Goal: Task Accomplishment & Management: Manage account settings

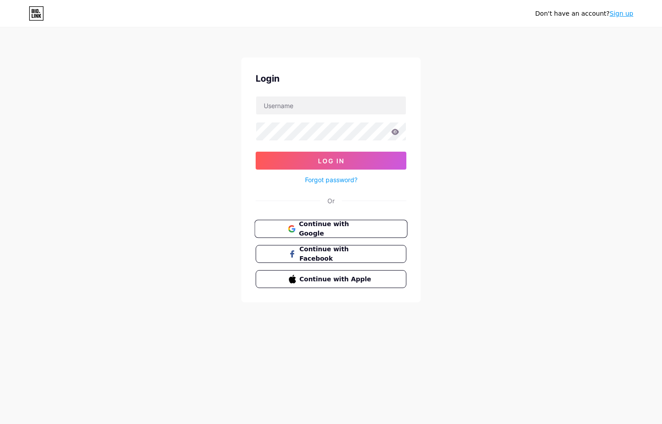
drag, startPoint x: 309, startPoint y: 228, endPoint x: 154, endPoint y: 202, distance: 156.9
click at [308, 228] on span "Continue with Google" at bounding box center [336, 228] width 75 height 19
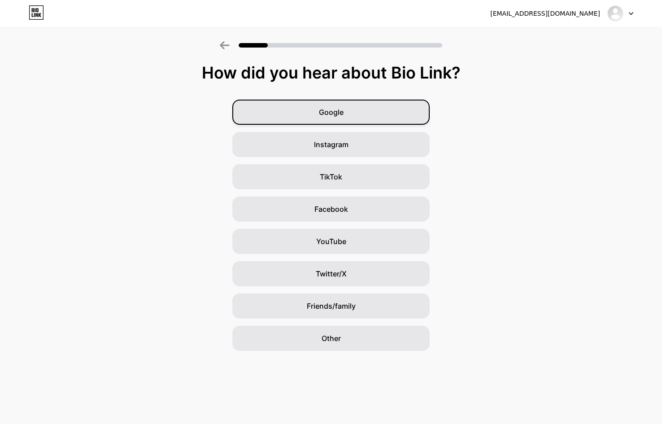
click at [329, 117] on span "Google" at bounding box center [331, 112] width 25 height 11
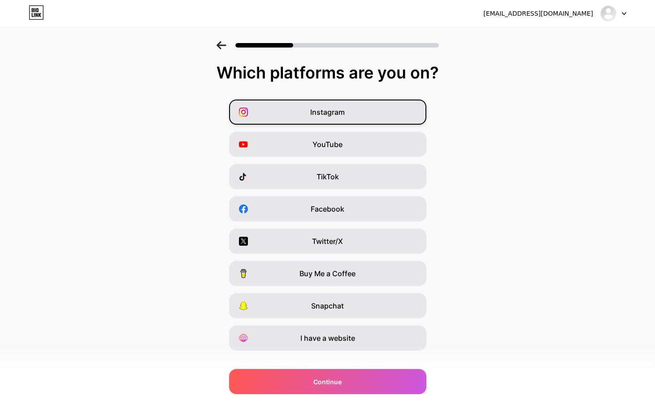
click at [301, 118] on div "Instagram" at bounding box center [327, 112] width 197 height 25
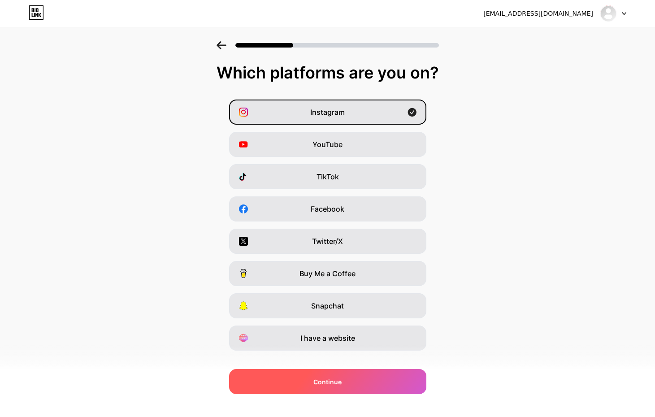
click at [338, 384] on span "Continue" at bounding box center [328, 381] width 28 height 9
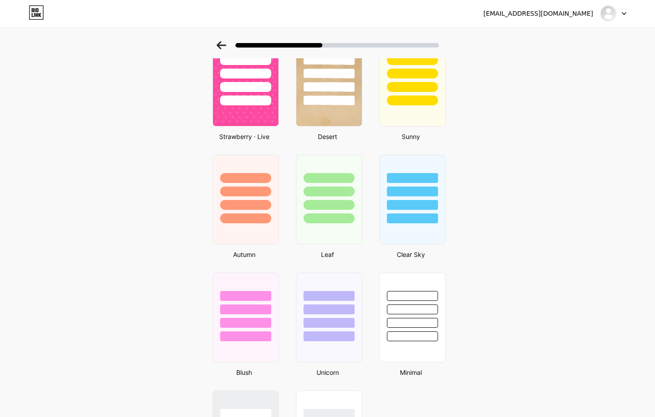
scroll to position [412, 0]
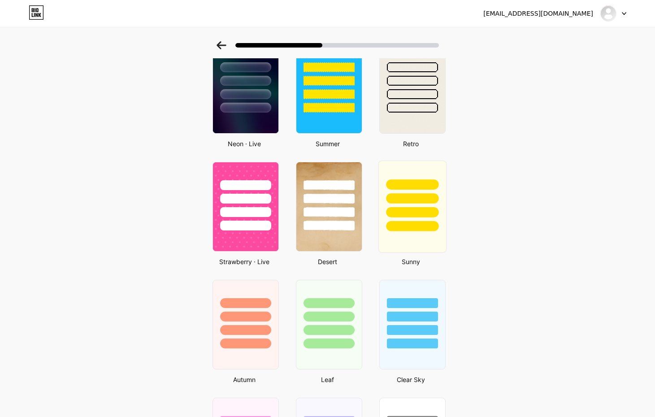
click at [398, 208] on div at bounding box center [412, 212] width 52 height 10
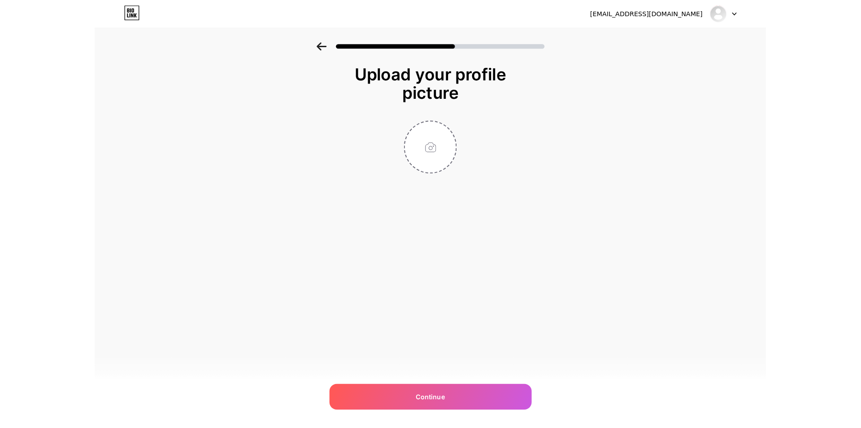
scroll to position [0, 0]
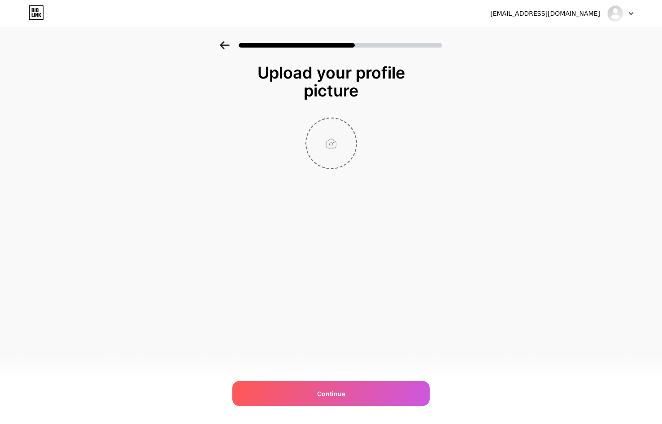
click at [321, 148] on input "file" at bounding box center [331, 143] width 50 height 50
type input "C:\fakepath\GIF KILAU SOLOTOTO.gif"
click at [349, 124] on circle at bounding box center [352, 124] width 10 height 10
click at [328, 145] on input "file" at bounding box center [331, 143] width 50 height 50
type input "C:\fakepath\BUTOON SOLOTOTO.png"
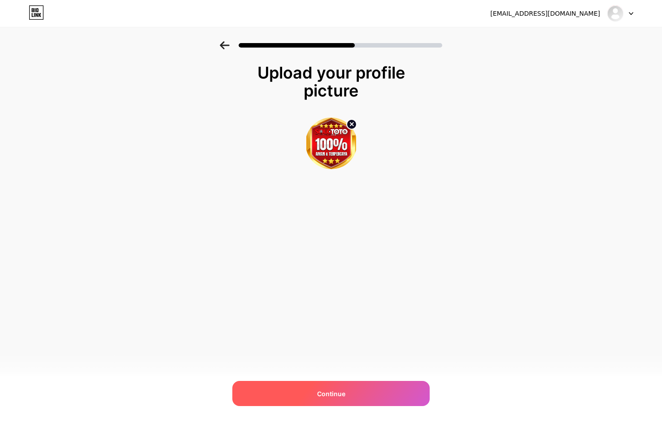
drag, startPoint x: 348, startPoint y: 390, endPoint x: 331, endPoint y: 386, distance: 17.0
click at [348, 390] on div "Continue" at bounding box center [330, 393] width 197 height 25
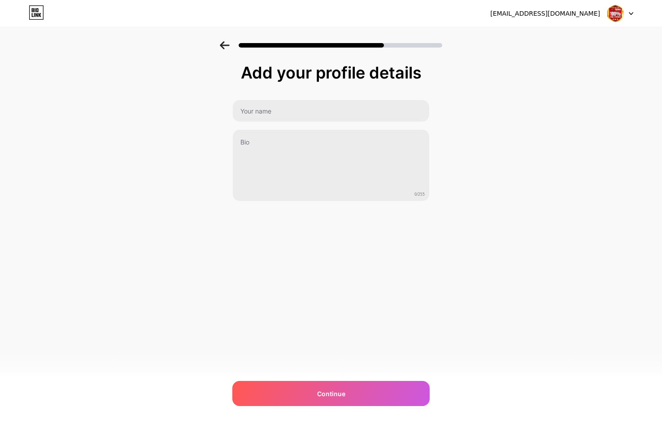
click at [225, 45] on icon at bounding box center [224, 45] width 9 height 8
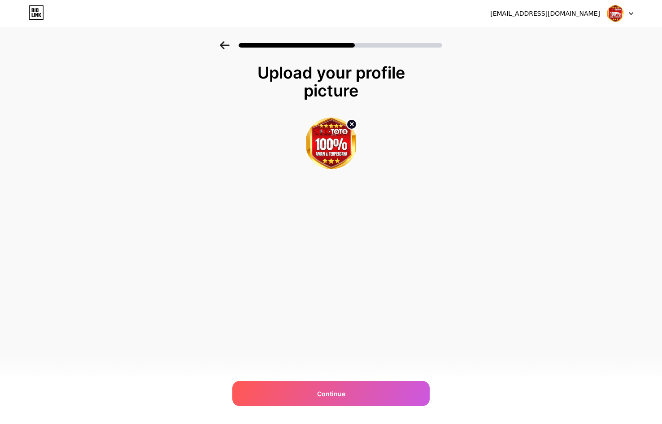
click at [349, 123] on circle at bounding box center [352, 124] width 10 height 10
click at [335, 149] on input "file" at bounding box center [331, 143] width 50 height 50
type input "C:\fakepath\LOGO PUNCAKTOTO.jpg"
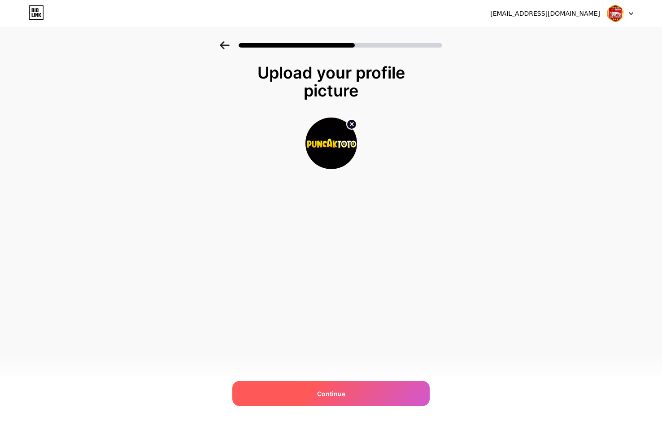
click at [383, 386] on div "Continue" at bounding box center [330, 393] width 197 height 25
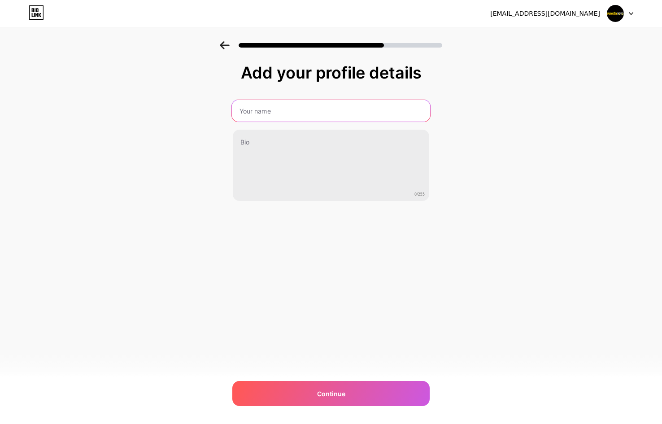
click at [278, 115] on input "text" at bounding box center [331, 111] width 198 height 22
click at [260, 117] on input "text" at bounding box center [331, 111] width 197 height 22
type input "s"
type input "PUNCAKTOTO"
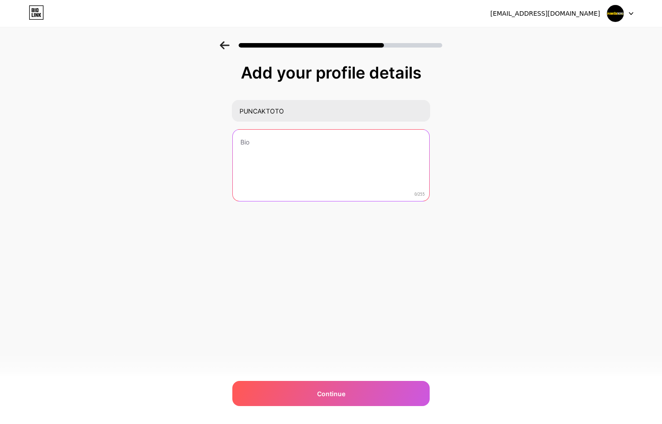
click at [285, 163] on textarea at bounding box center [331, 166] width 197 height 72
type textarea "pUNCAa"
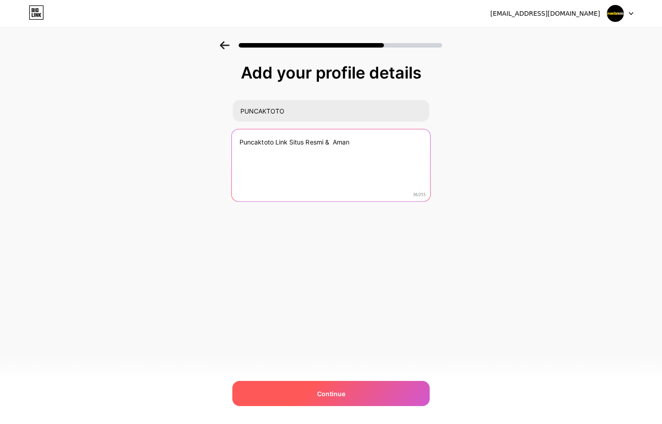
type textarea "Puncaktoto Link Situs Resmi & Aman"
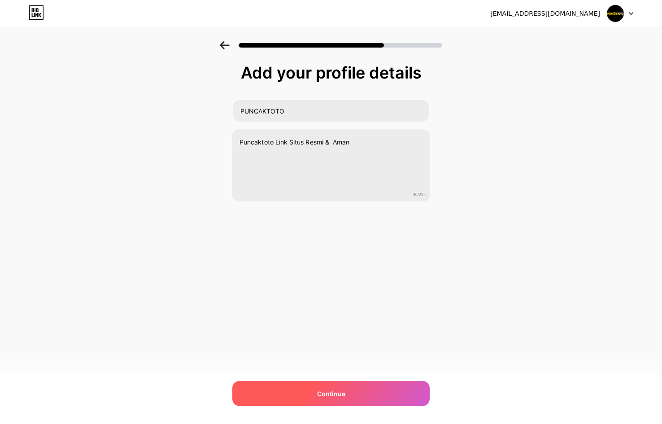
click at [316, 396] on div "Continue" at bounding box center [330, 393] width 197 height 25
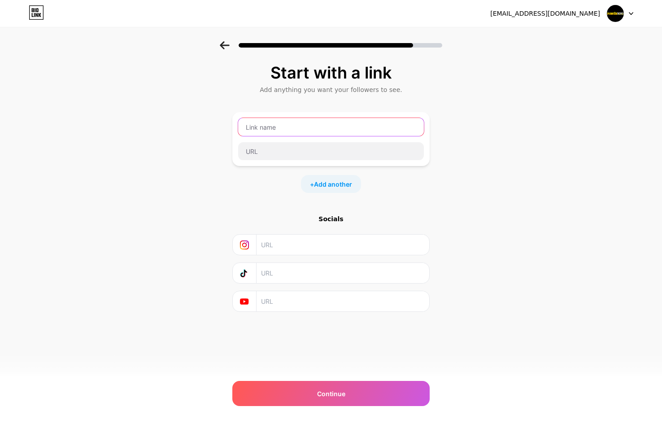
click at [280, 125] on input "text" at bounding box center [331, 127] width 186 height 18
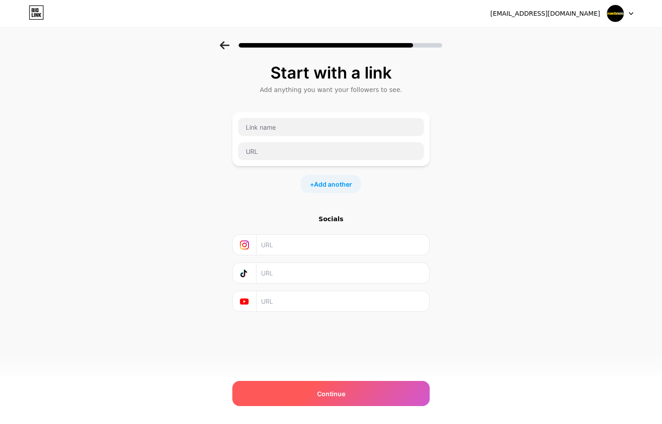
click at [389, 387] on div "Continue" at bounding box center [330, 393] width 197 height 25
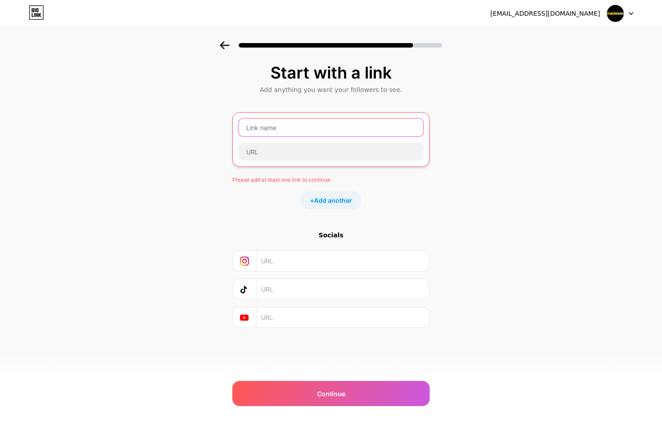
click at [296, 132] on input "text" at bounding box center [331, 127] width 185 height 18
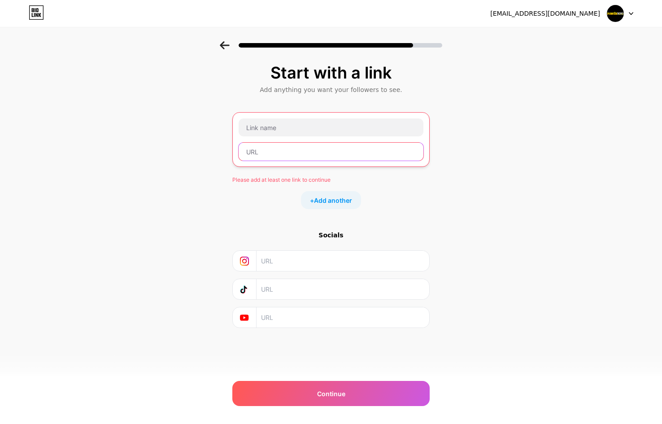
click at [274, 148] on input "text" at bounding box center [331, 152] width 185 height 18
paste input "[URL][GEOGRAPHIC_DATA][DOMAIN_NAME]"
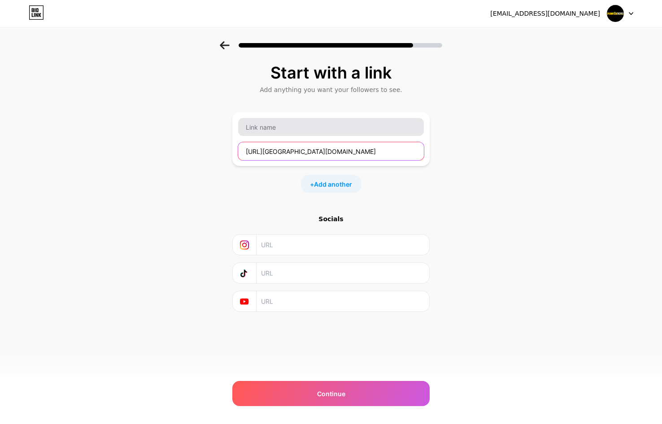
type input "[URL][GEOGRAPHIC_DATA][DOMAIN_NAME]"
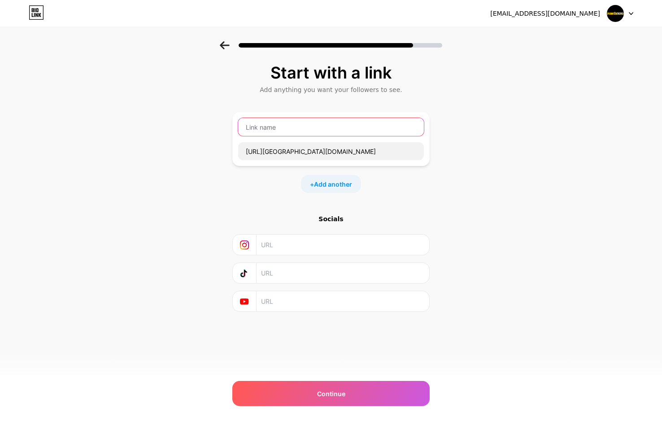
click at [284, 119] on input "text" at bounding box center [331, 127] width 186 height 18
click at [270, 130] on input "text" at bounding box center [331, 127] width 186 height 18
type input "s"
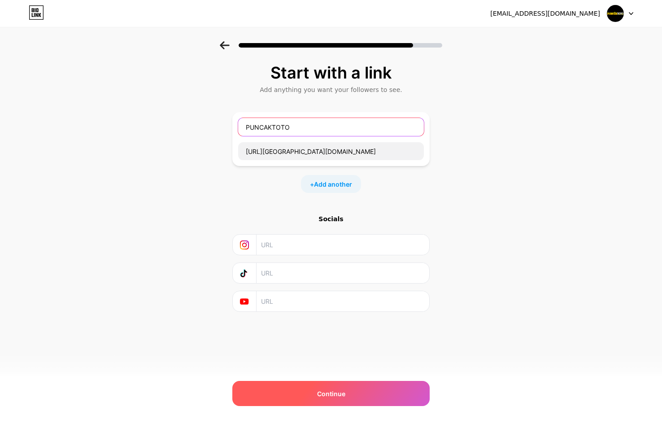
type input "PUNCAKTOTO"
click at [297, 384] on div "Continue" at bounding box center [330, 393] width 197 height 25
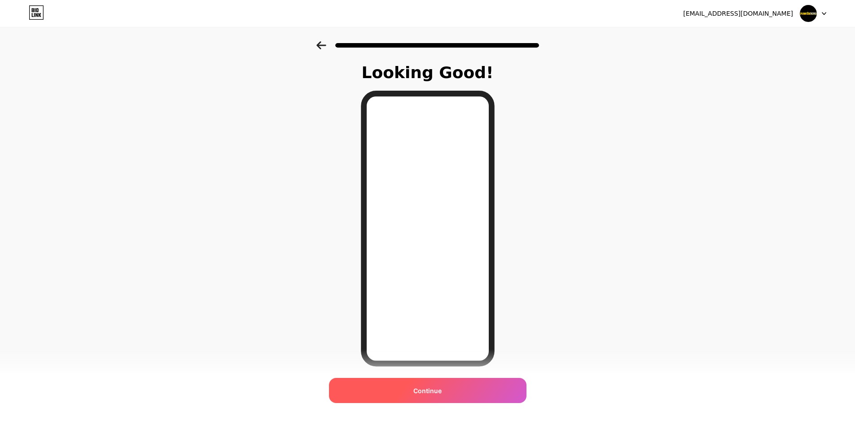
click at [447, 388] on div "Continue" at bounding box center [427, 390] width 197 height 25
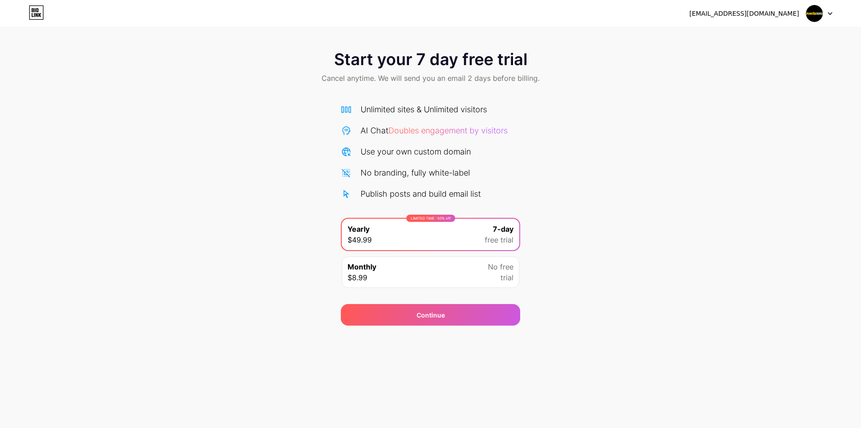
drag, startPoint x: 411, startPoint y: 269, endPoint x: 380, endPoint y: 273, distance: 30.7
click at [411, 270] on div "Monthly $8.99 No free trial" at bounding box center [431, 271] width 178 height 31
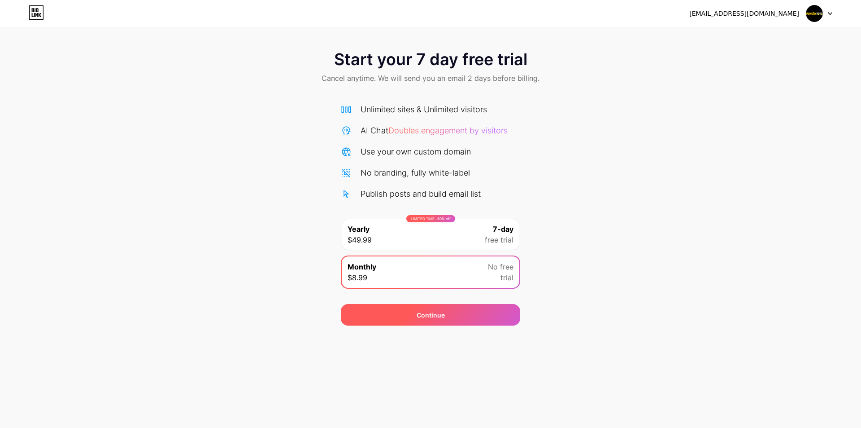
click at [454, 314] on div "Continue" at bounding box center [430, 315] width 179 height 22
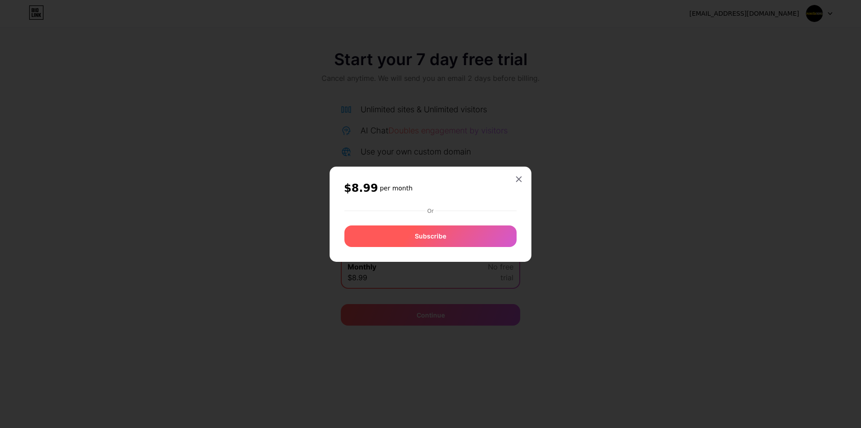
click at [417, 236] on span "Subscribe" at bounding box center [430, 235] width 31 height 9
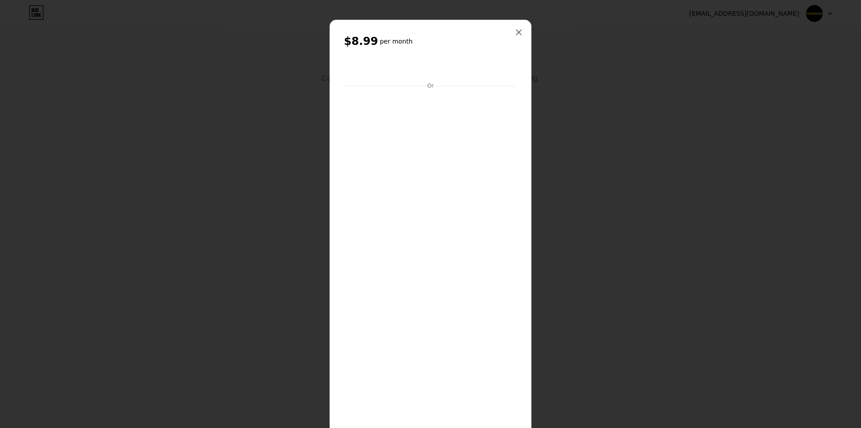
scroll to position [95, 0]
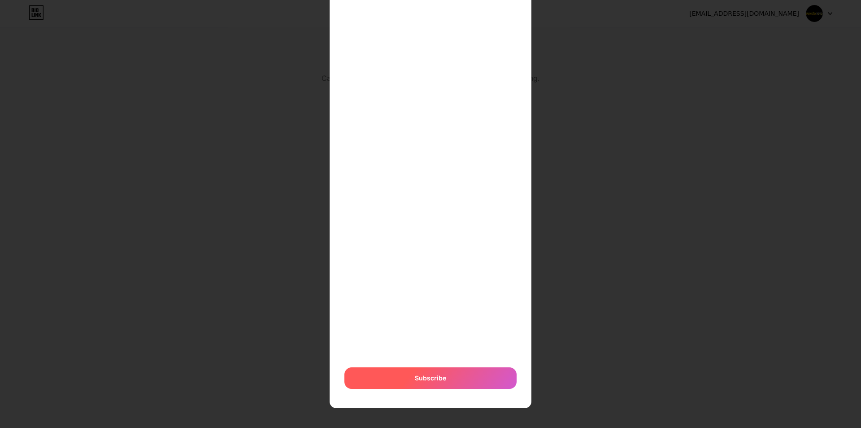
click at [433, 377] on span "Subscribe" at bounding box center [430, 377] width 31 height 9
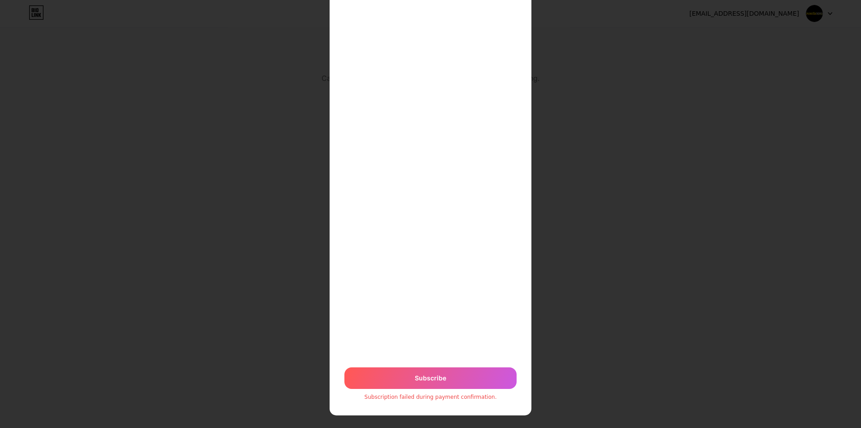
scroll to position [0, 0]
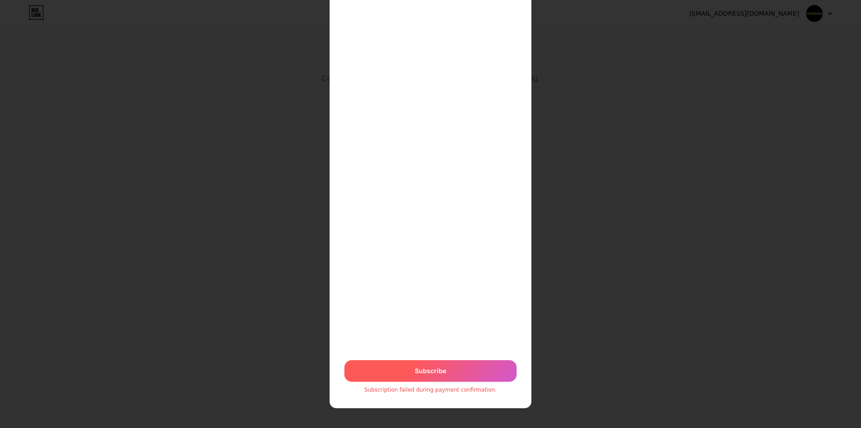
click at [442, 373] on span "Subscribe" at bounding box center [430, 370] width 31 height 9
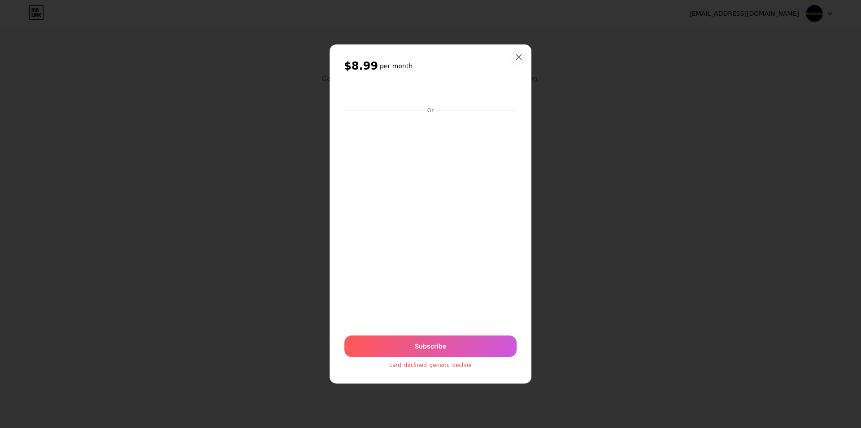
click at [518, 54] on icon at bounding box center [518, 56] width 7 height 7
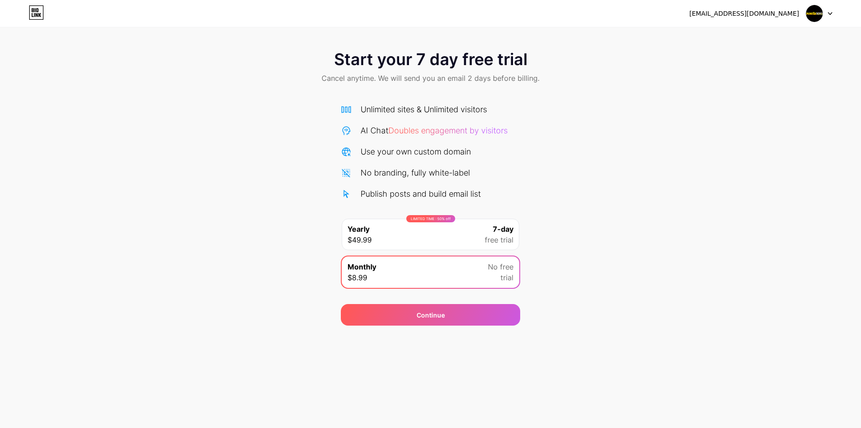
click at [466, 269] on div "Monthly $8.99 No free trial" at bounding box center [431, 271] width 178 height 31
click at [469, 319] on div "Continue" at bounding box center [430, 315] width 179 height 22
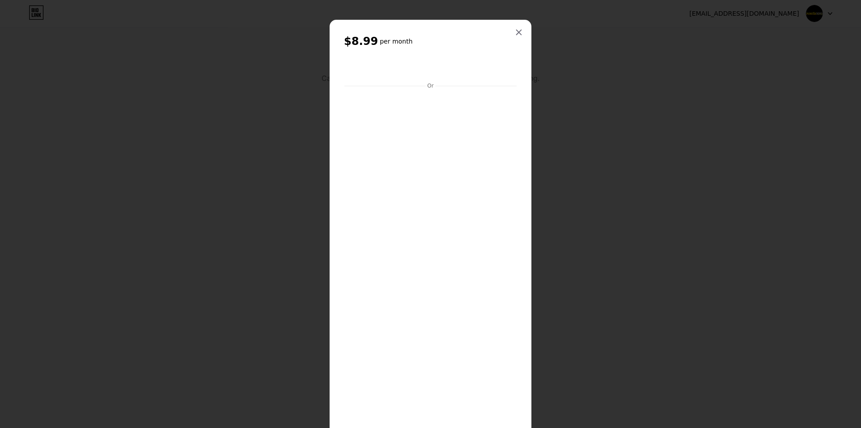
scroll to position [90, 0]
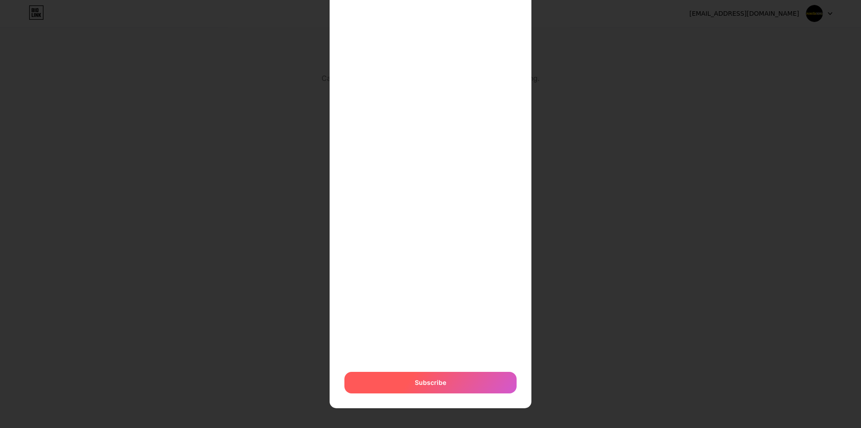
click at [417, 380] on span "Subscribe" at bounding box center [430, 381] width 31 height 9
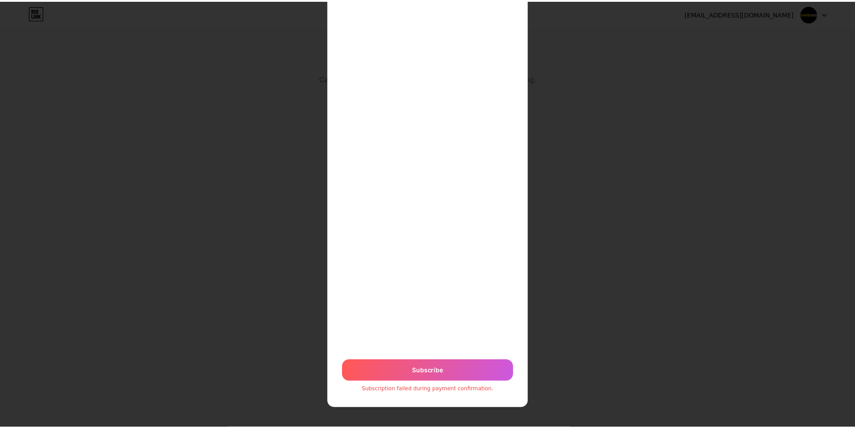
scroll to position [0, 0]
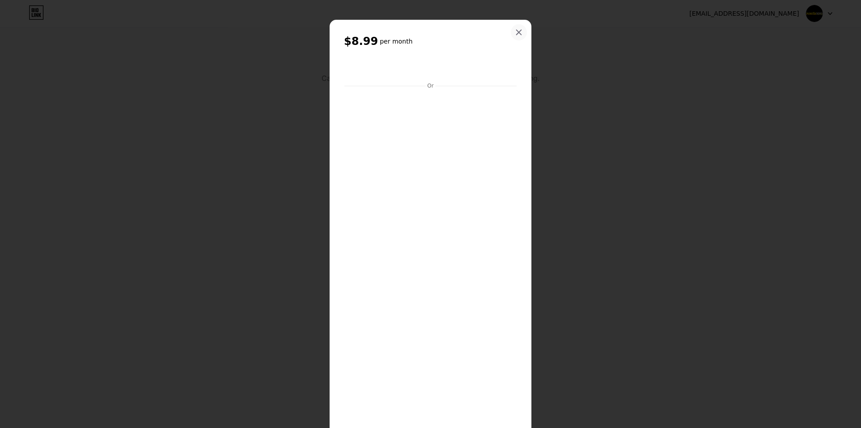
click at [517, 31] on icon at bounding box center [519, 32] width 5 height 5
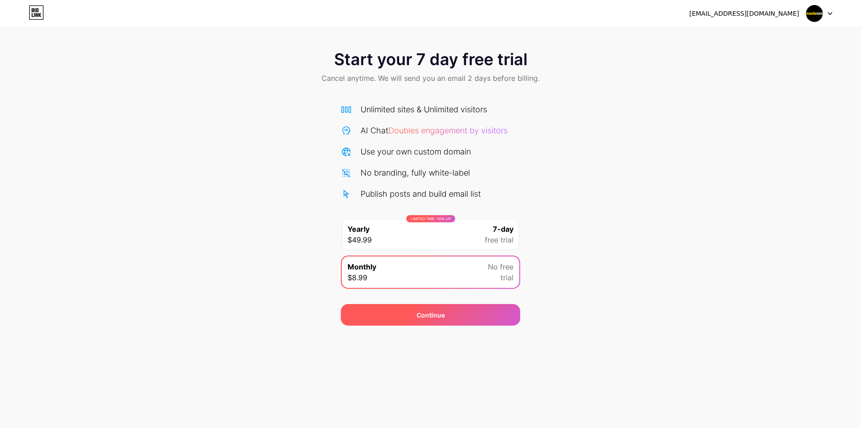
click at [452, 319] on div "Continue" at bounding box center [430, 315] width 179 height 22
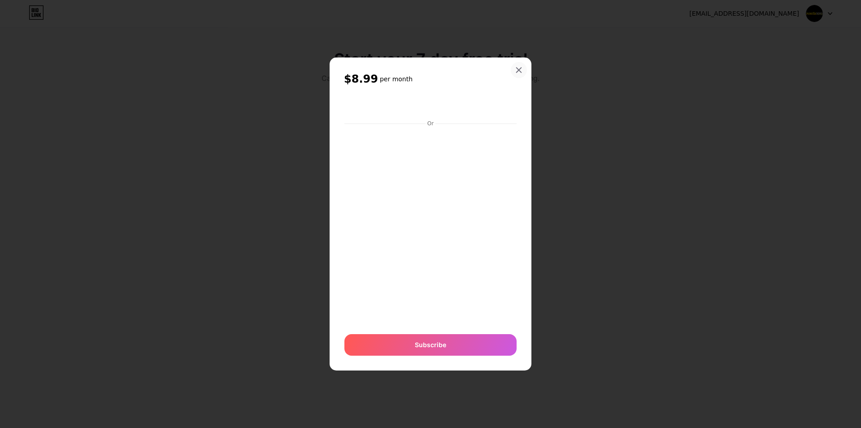
click at [520, 70] on icon at bounding box center [519, 70] width 5 height 5
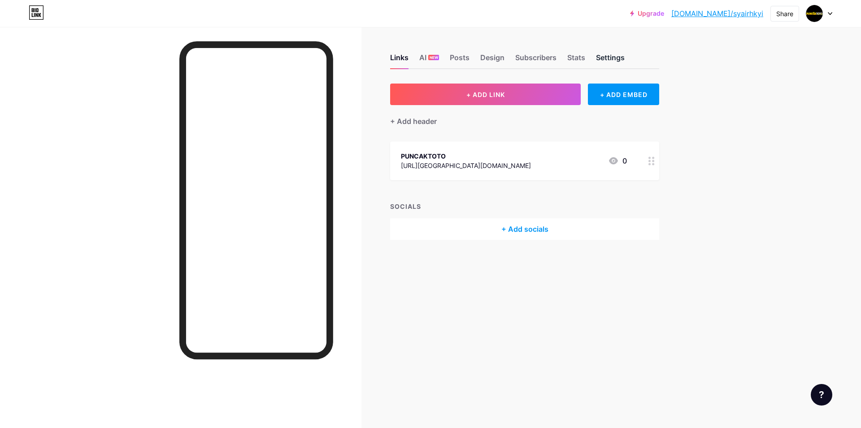
click at [603, 60] on div "Settings" at bounding box center [610, 60] width 29 height 16
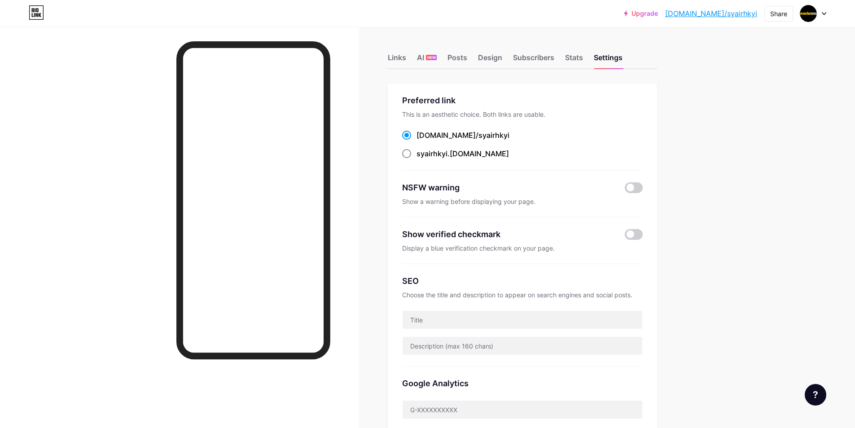
click at [407, 153] on span at bounding box center [406, 153] width 9 height 9
click at [416, 159] on input "syairhkyi .[DOMAIN_NAME]" at bounding box center [419, 162] width 6 height 6
radio input "true"
click at [458, 153] on div "syairhkyi .[DOMAIN_NAME]" at bounding box center [462, 153] width 92 height 11
click at [422, 159] on input "syairhkyi .[DOMAIN_NAME]" at bounding box center [419, 162] width 6 height 6
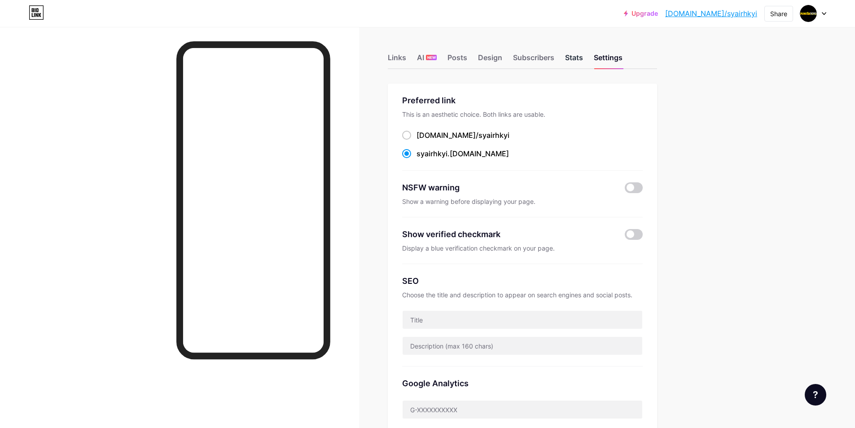
click at [571, 57] on div "Stats" at bounding box center [574, 60] width 18 height 16
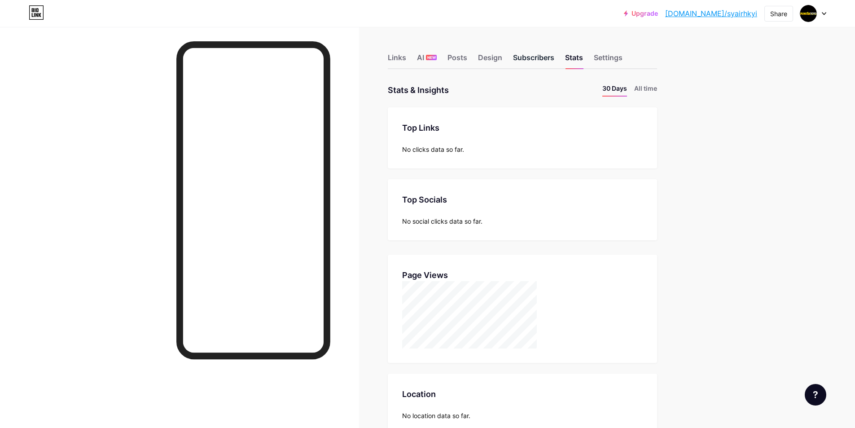
click at [537, 52] on div "Subscribers" at bounding box center [533, 60] width 41 height 16
click at [483, 59] on div "Design" at bounding box center [490, 60] width 24 height 16
click at [403, 56] on div "Links" at bounding box center [397, 60] width 18 height 16
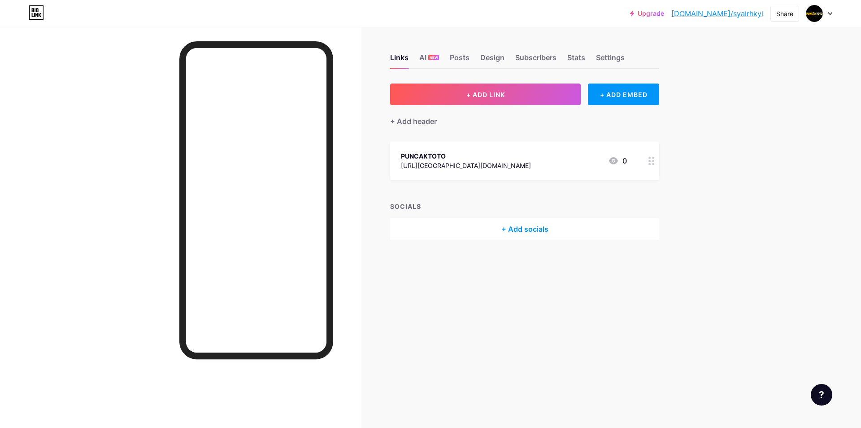
drag, startPoint x: 503, startPoint y: 165, endPoint x: 389, endPoint y: 165, distance: 114.4
click at [389, 165] on div "Links AI NEW Posts Design Subscribers Stats Settings + ADD LINK + ADD EMBED + A…" at bounding box center [348, 156] width 697 height 258
copy div "[URL][GEOGRAPHIC_DATA][DOMAIN_NAME]"
click at [494, 96] on span "+ ADD LINK" at bounding box center [486, 95] width 39 height 8
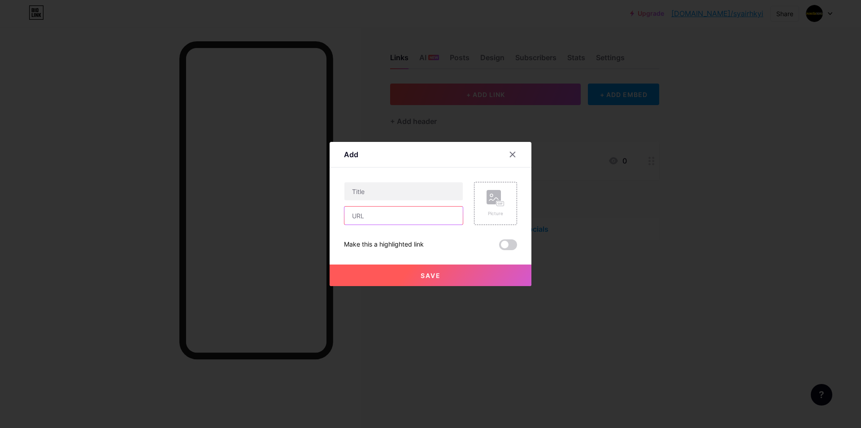
click at [378, 222] on input "text" at bounding box center [404, 215] width 118 height 18
paste input "[URL][GEOGRAPHIC_DATA][DOMAIN_NAME]"
type input "[URL][GEOGRAPHIC_DATA][DOMAIN_NAME]"
click at [406, 195] on input "text" at bounding box center [404, 191] width 118 height 18
type input "link"
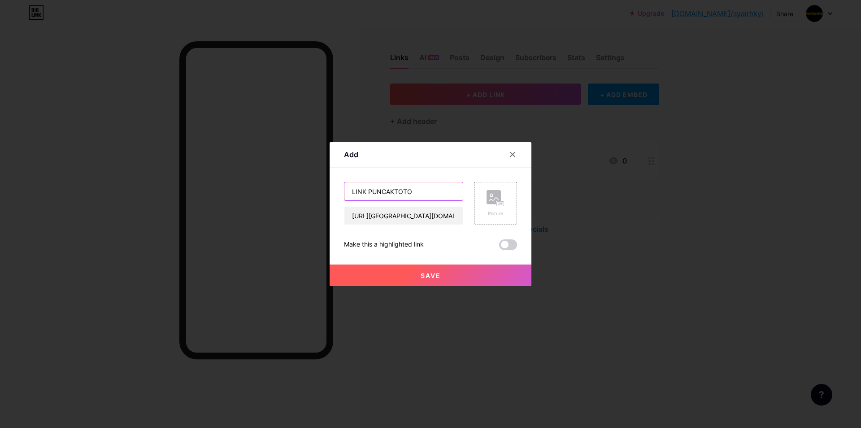
type input "LINK PUNCAKTOTO"
click at [411, 271] on button "Save" at bounding box center [431, 275] width 202 height 22
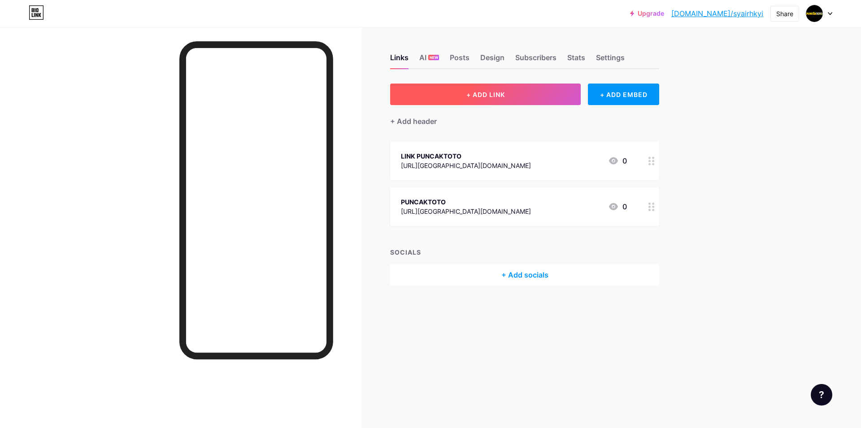
click at [507, 98] on button "+ ADD LINK" at bounding box center [485, 94] width 191 height 22
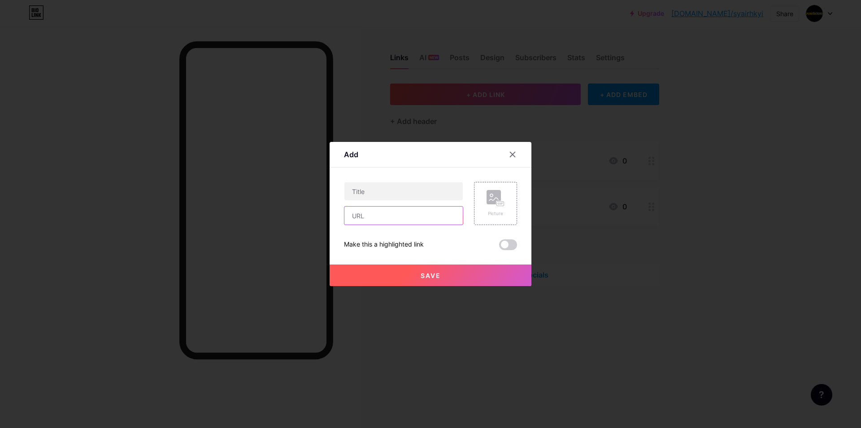
click at [397, 211] on input "text" at bounding box center [404, 215] width 118 height 18
drag, startPoint x: 382, startPoint y: 188, endPoint x: 383, endPoint y: 192, distance: 5.0
click at [382, 188] on input "text" at bounding box center [404, 191] width 118 height 18
click at [379, 214] on input "text" at bounding box center [404, 215] width 118 height 18
paste input "[URL][GEOGRAPHIC_DATA][DOMAIN_NAME]"
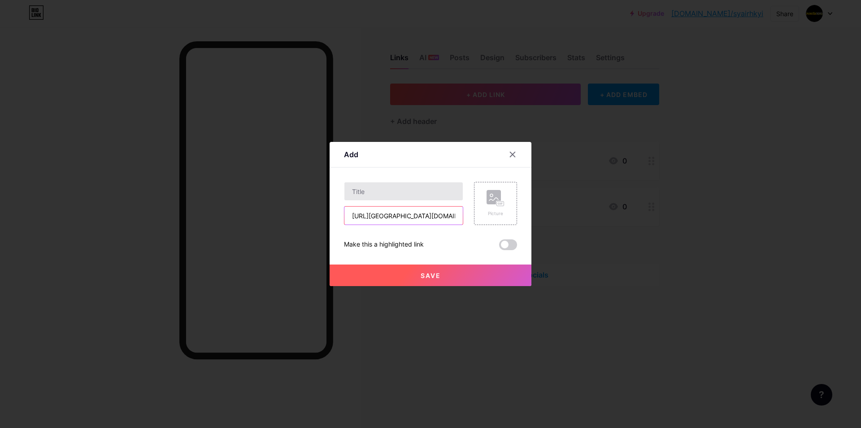
type input "[URL][GEOGRAPHIC_DATA][DOMAIN_NAME]"
click at [383, 197] on input "text" at bounding box center [404, 191] width 118 height 18
click at [400, 192] on input "text" at bounding box center [404, 191] width 118 height 18
type input "LOGIN PUNCAKTOTO"
click at [441, 272] on span "Save" at bounding box center [431, 275] width 20 height 8
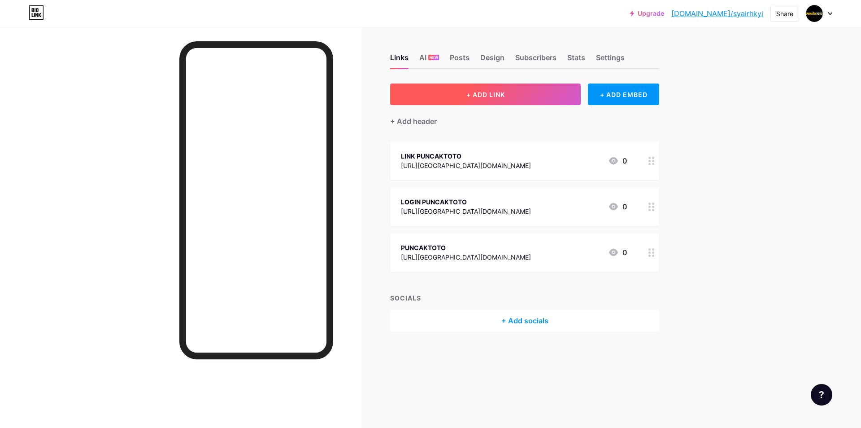
click at [510, 102] on button "+ ADD LINK" at bounding box center [485, 94] width 191 height 22
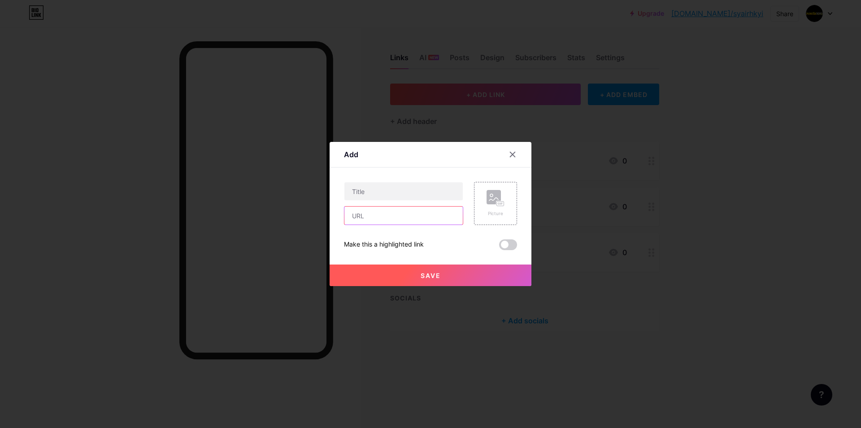
click at [380, 211] on input "text" at bounding box center [404, 215] width 118 height 18
paste input "[URL][GEOGRAPHIC_DATA][DOMAIN_NAME]"
type input "[URL][GEOGRAPHIC_DATA][DOMAIN_NAME]"
click at [386, 189] on input "text" at bounding box center [404, 191] width 118 height 18
type input "LINK ALTERNATIF PUNCAKTOTO"
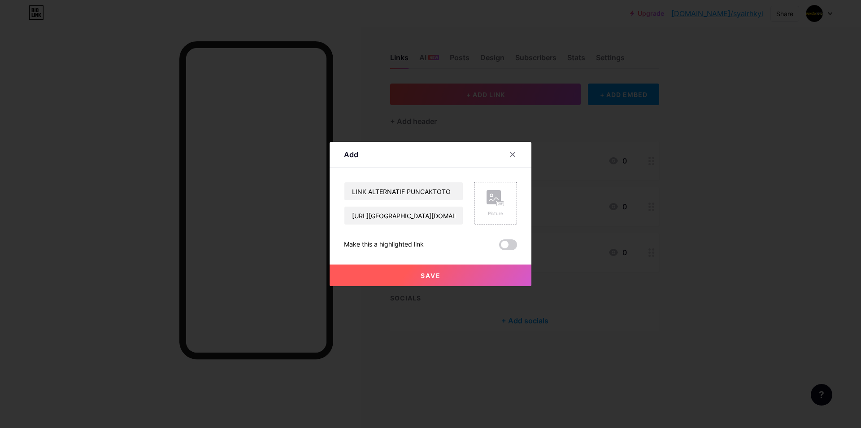
click at [446, 272] on button "Save" at bounding box center [431, 275] width 202 height 22
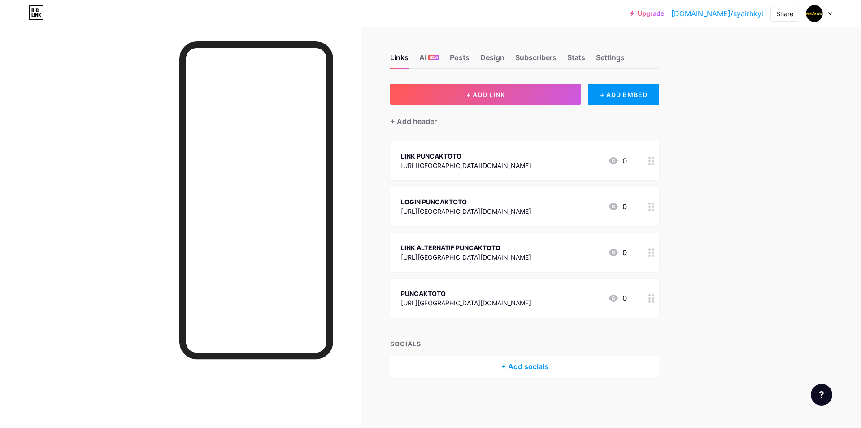
drag, startPoint x: 430, startPoint y: 292, endPoint x: 429, endPoint y: 224, distance: 67.7
click at [432, 222] on span "LINK PUNCAKTOTO [URL][GEOGRAPHIC_DATA][DOMAIN_NAME] 0 LOGIN PUNCAKTOTO [URL][GE…" at bounding box center [524, 229] width 269 height 176
click at [606, 53] on div "Settings" at bounding box center [610, 60] width 29 height 16
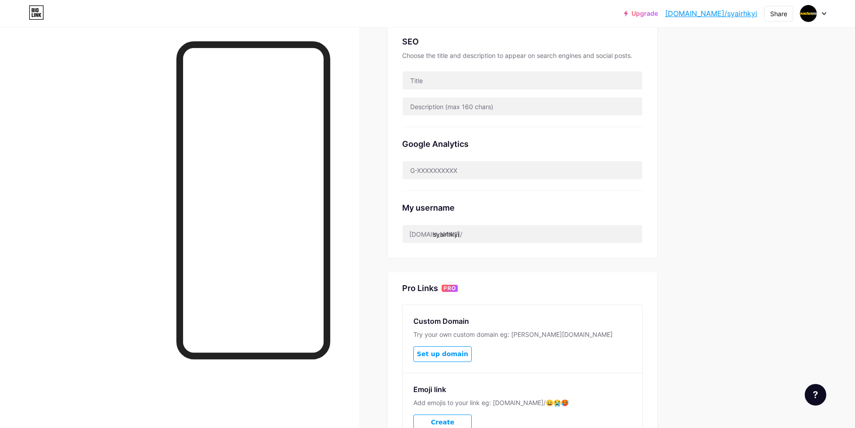
scroll to position [328, 0]
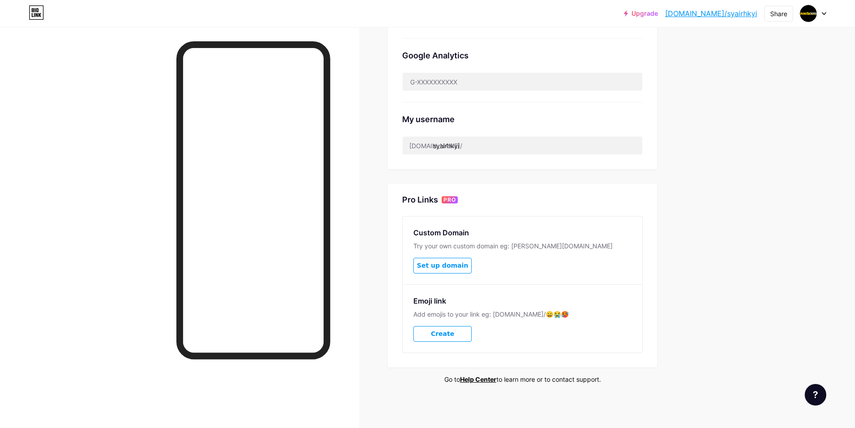
click at [461, 266] on span "Set up domain" at bounding box center [442, 266] width 51 height 8
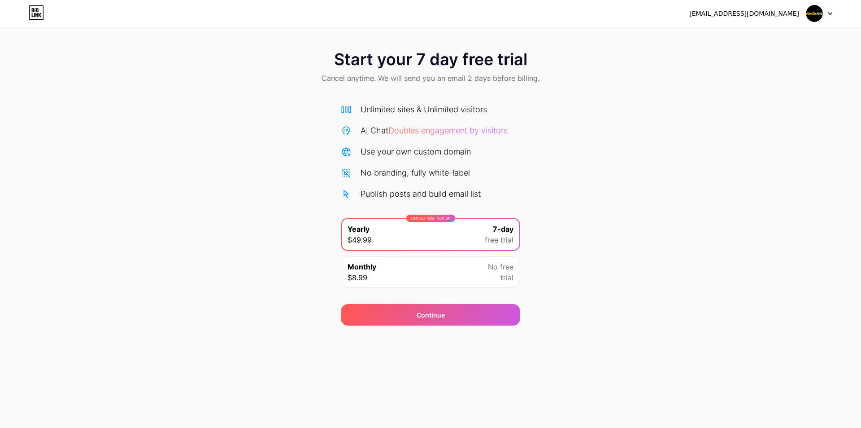
click at [423, 272] on div "Monthly $8.99 No free trial" at bounding box center [431, 271] width 178 height 31
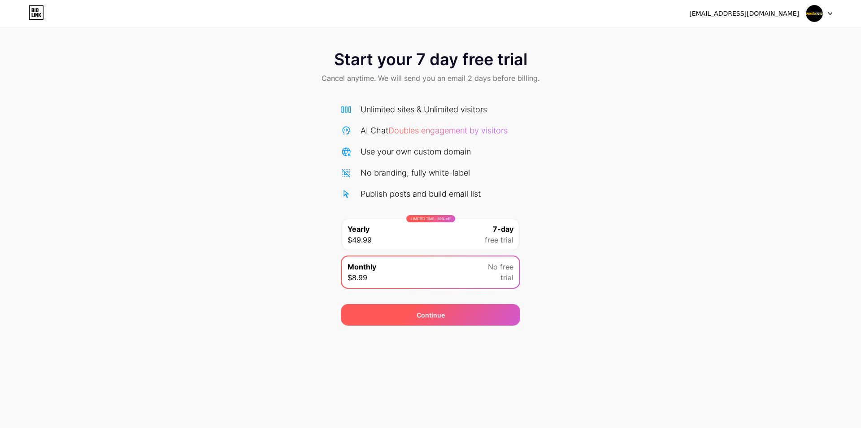
click at [433, 306] on div "Continue" at bounding box center [430, 315] width 179 height 22
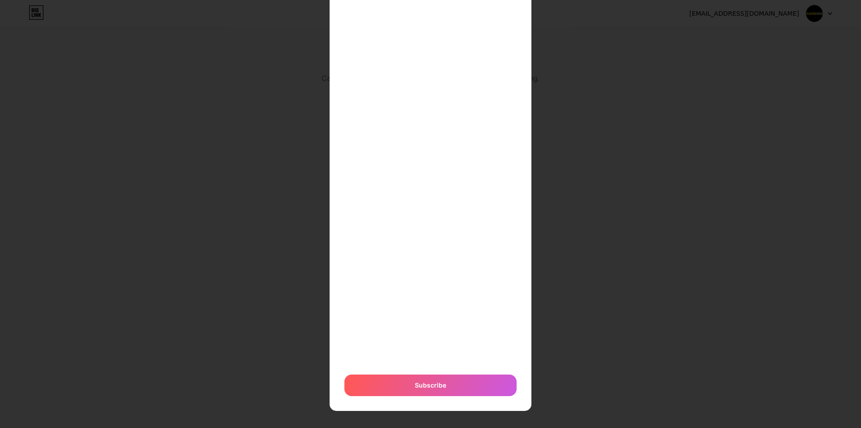
scroll to position [90, 0]
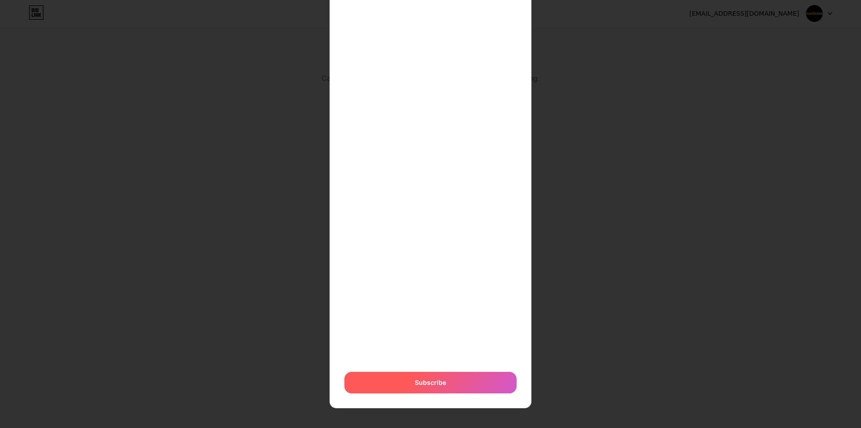
click at [416, 380] on span "Subscribe" at bounding box center [430, 381] width 31 height 9
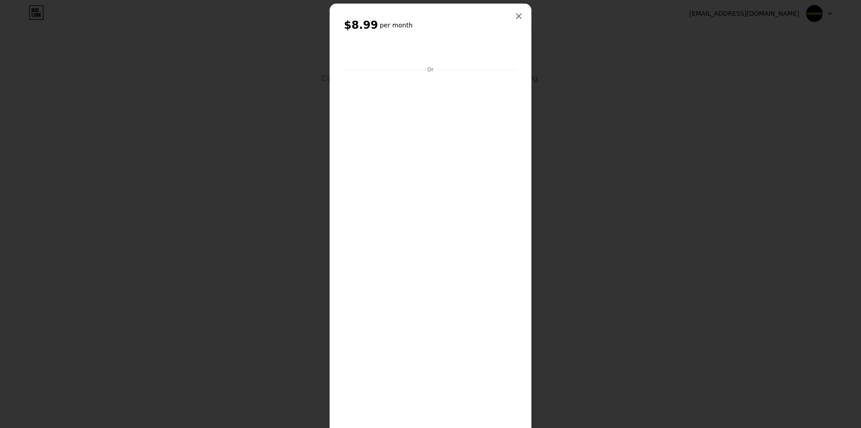
scroll to position [0, 0]
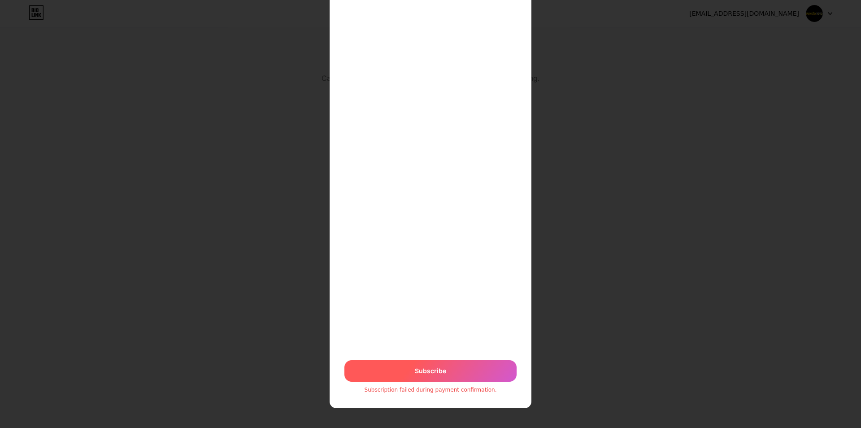
click at [404, 373] on div "Subscribe" at bounding box center [431, 371] width 172 height 22
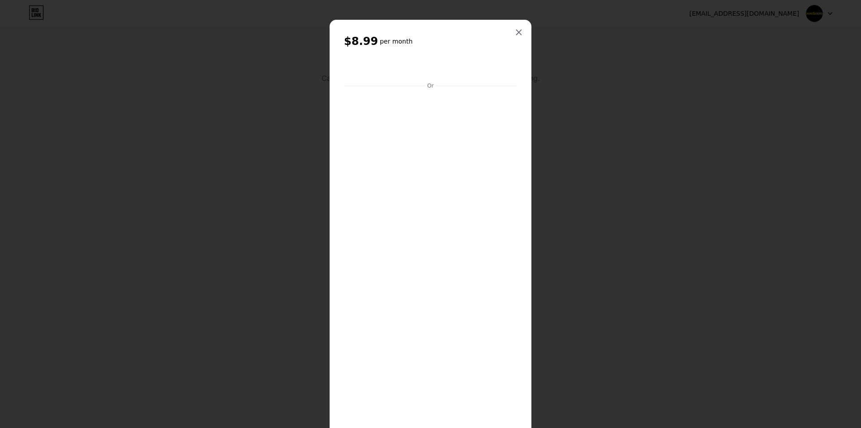
drag, startPoint x: 234, startPoint y: 63, endPoint x: 246, endPoint y: 61, distance: 11.9
click at [241, 62] on div at bounding box center [430, 214] width 861 height 428
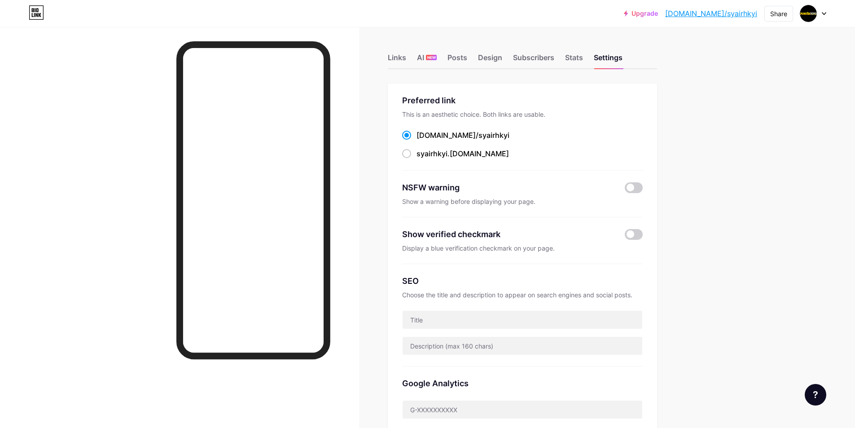
click at [389, 56] on div "Links AI NEW Posts Design Subscribers Stats Settings Preferred link This is an …" at bounding box center [347, 391] width 694 height 729
click at [397, 58] on div "Links" at bounding box center [397, 60] width 18 height 16
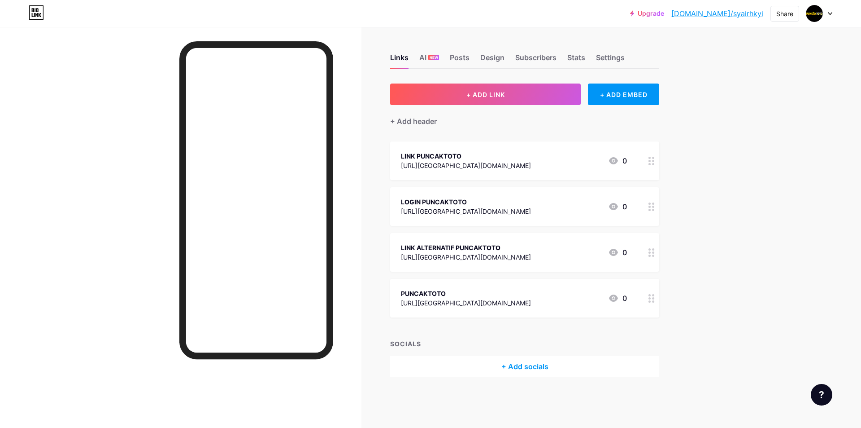
click at [662, 15] on link "Upgrade" at bounding box center [647, 13] width 34 height 7
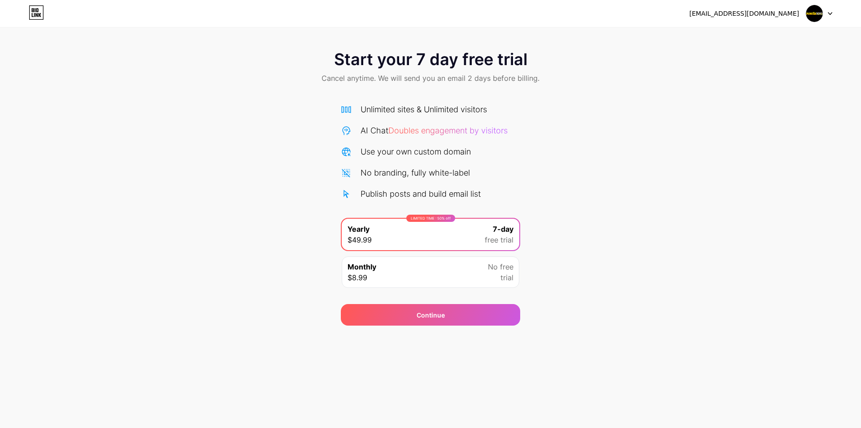
click at [384, 264] on div "Monthly $8.99 No free trial" at bounding box center [431, 271] width 178 height 31
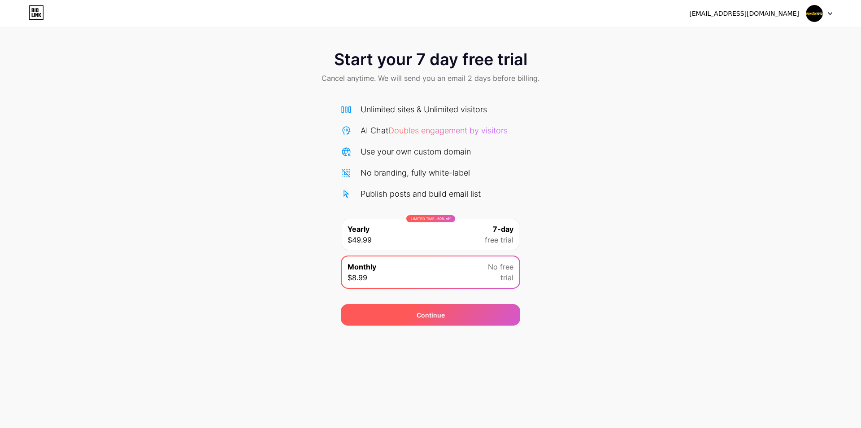
click at [445, 317] on div "Continue" at bounding box center [430, 315] width 179 height 22
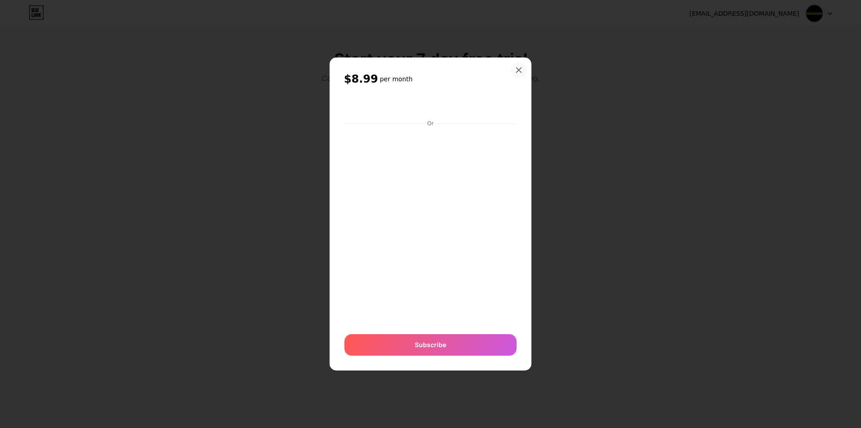
click at [515, 69] on div at bounding box center [519, 70] width 16 height 16
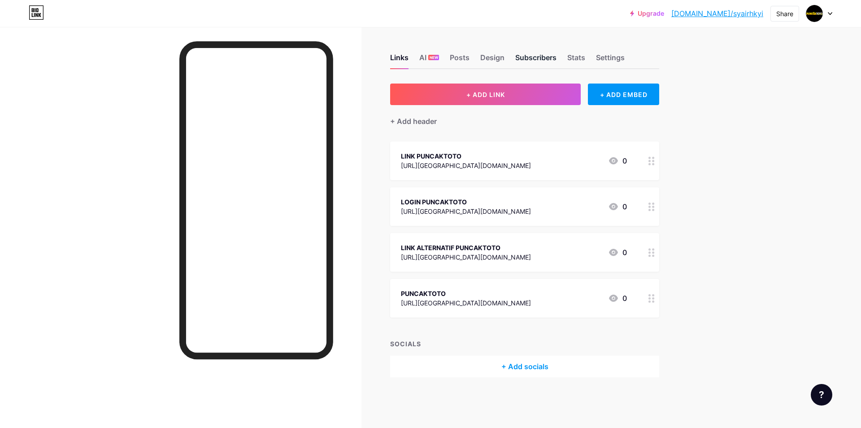
click at [541, 61] on div "Subscribers" at bounding box center [535, 60] width 41 height 16
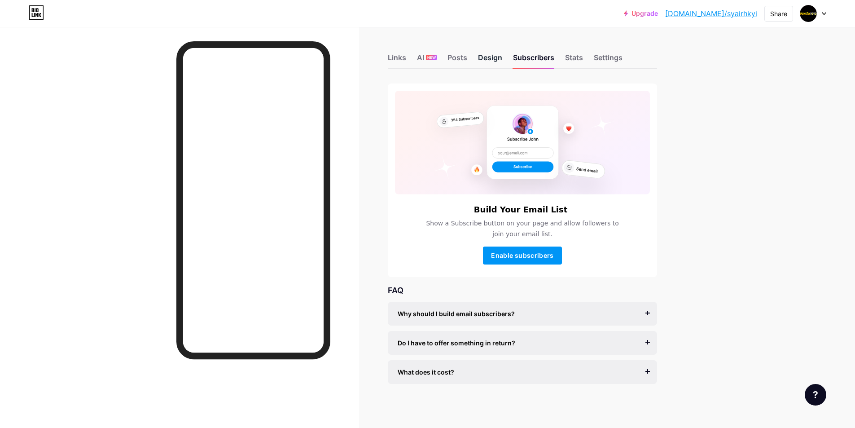
click at [483, 59] on div "Design" at bounding box center [490, 60] width 24 height 16
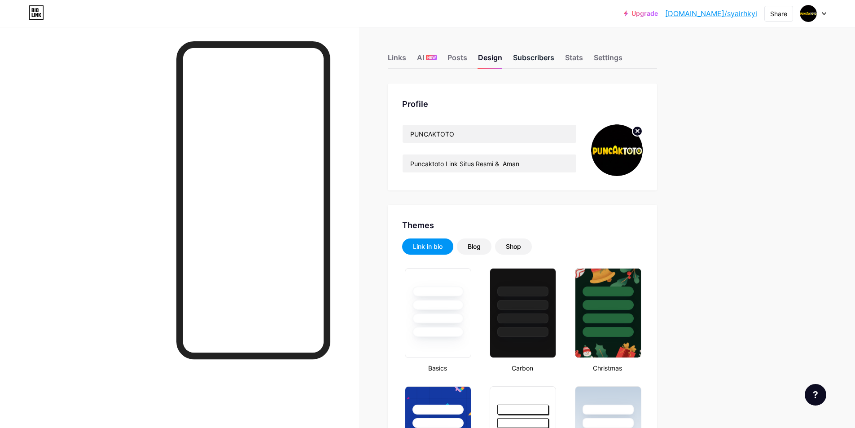
click at [521, 61] on div "Subscribers" at bounding box center [533, 60] width 41 height 16
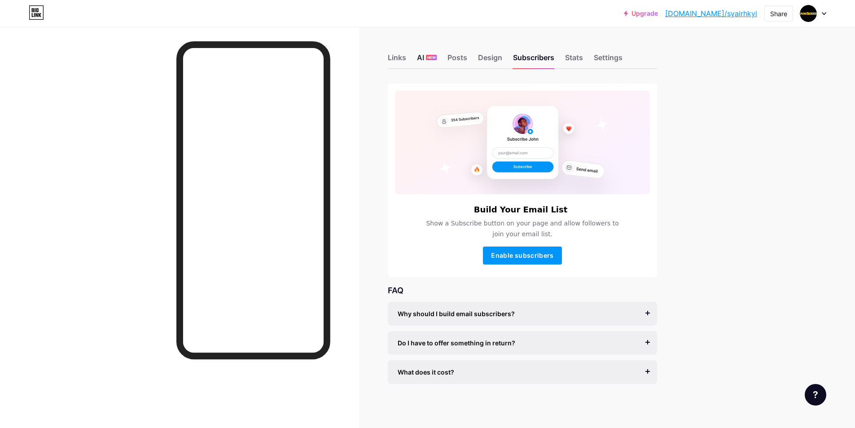
click at [430, 62] on div "AI NEW" at bounding box center [427, 60] width 20 height 16
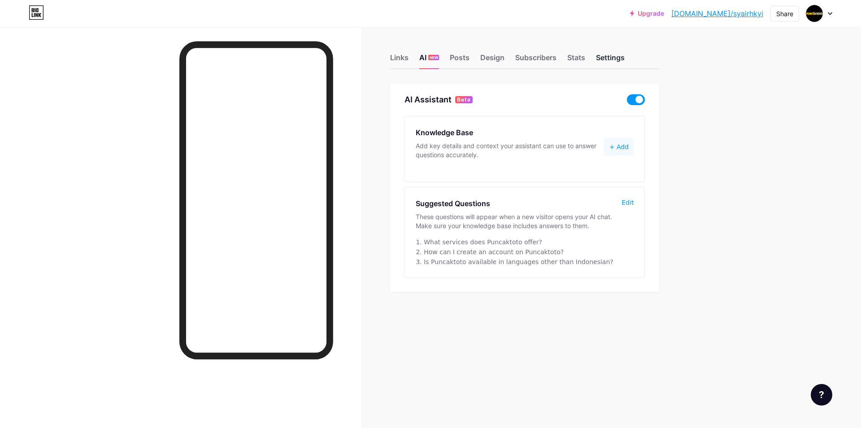
click at [612, 59] on div "Settings" at bounding box center [610, 60] width 29 height 16
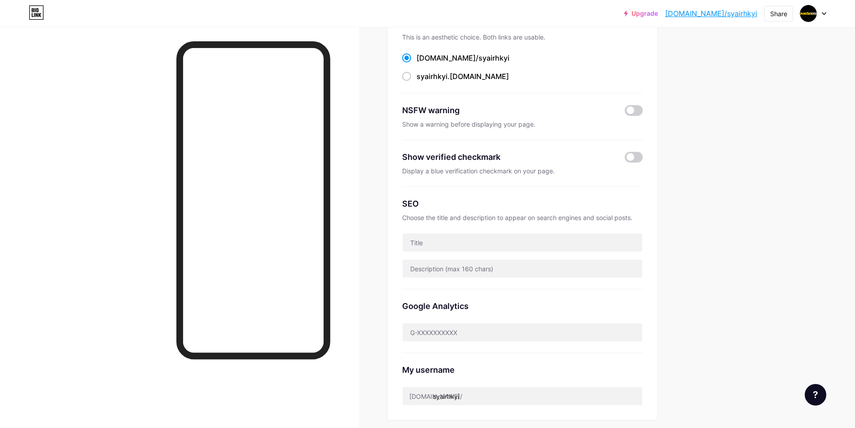
scroll to position [60, 0]
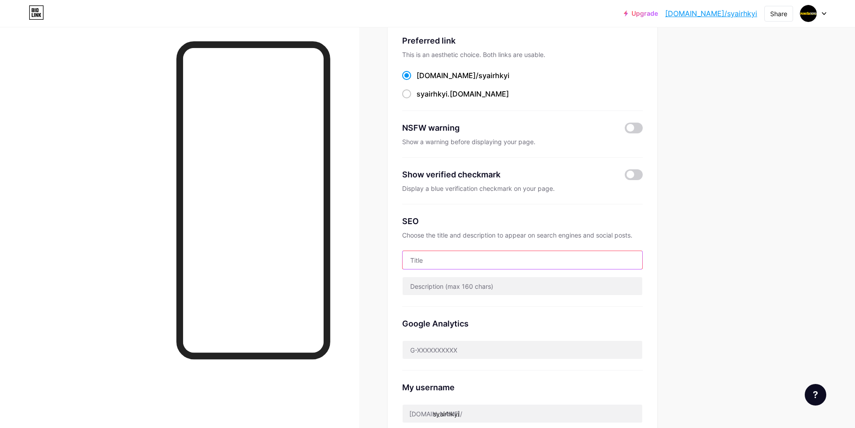
click at [459, 259] on input "text" at bounding box center [522, 260] width 240 height 18
type input "A"
type input "S"
type input "L"
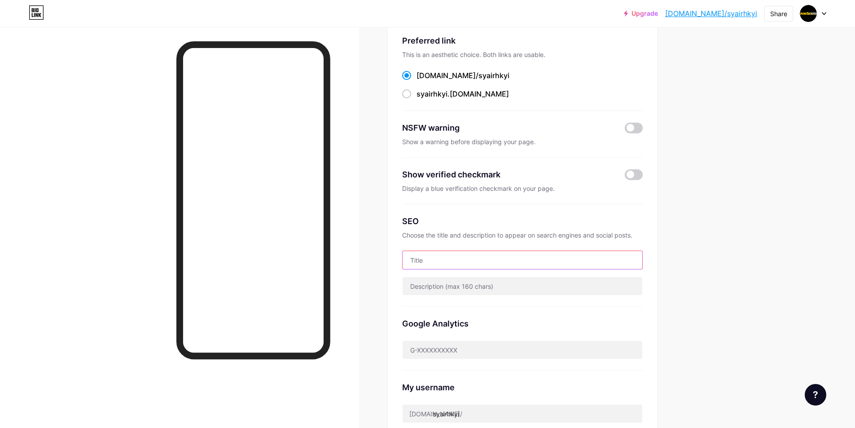
type input "s"
type input "p"
click at [478, 262] on input "Puncaktoto" at bounding box center [522, 260] width 240 height 18
type input "Puncaktoto Link Gacor Tanpa Pikir Panjang Pasti Maxwin"
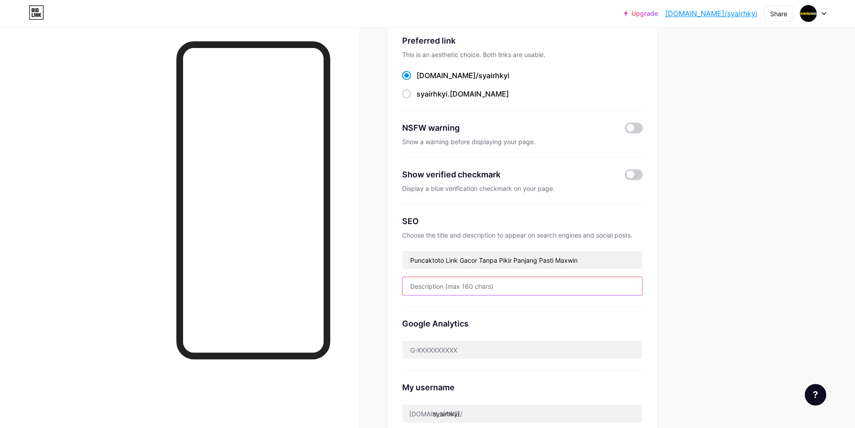
click at [453, 287] on input "text" at bounding box center [522, 286] width 240 height 18
type input "a"
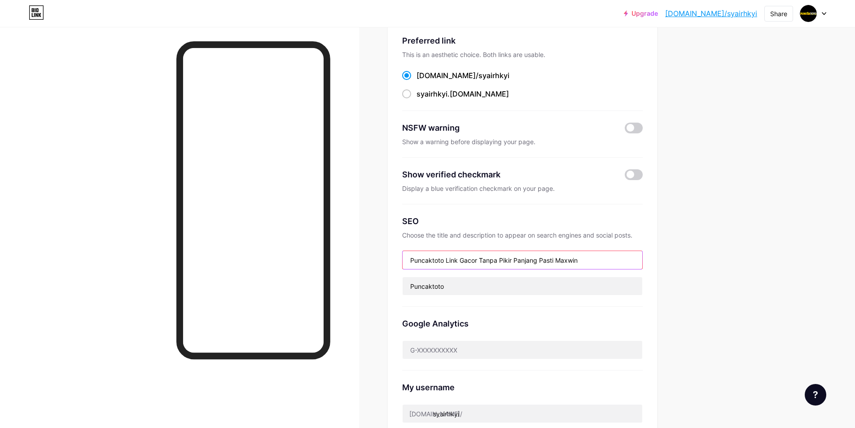
click at [474, 262] on input "Puncaktoto Link Gacor Tanpa Pikir Panjang Pasti Maxwin" at bounding box center [522, 260] width 240 height 18
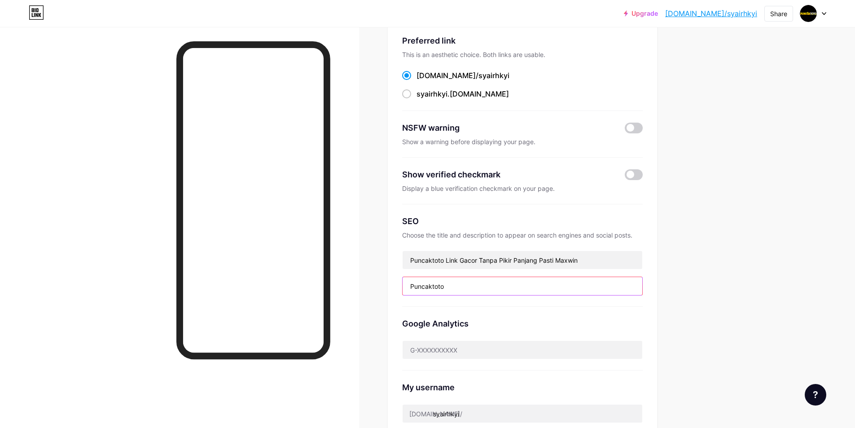
click at [497, 282] on input "Puncaktoto" at bounding box center [522, 286] width 240 height 18
paste input "Puncaktoto Link Gacor Tanpa Pikir Panjang Pasti Maxwin"
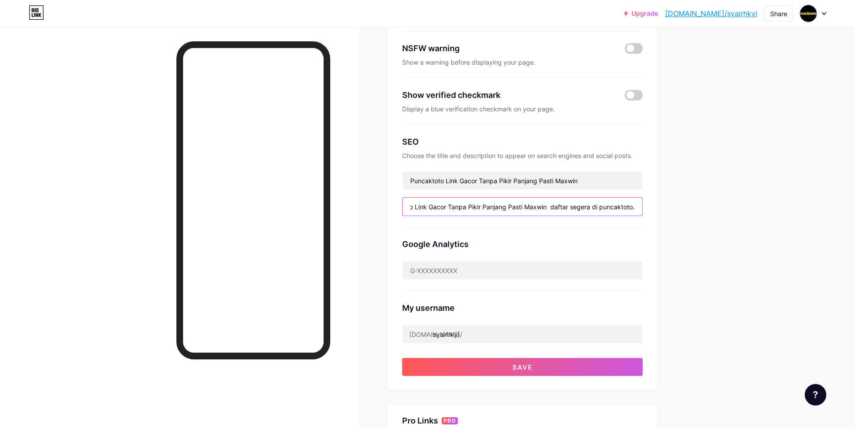
scroll to position [179, 0]
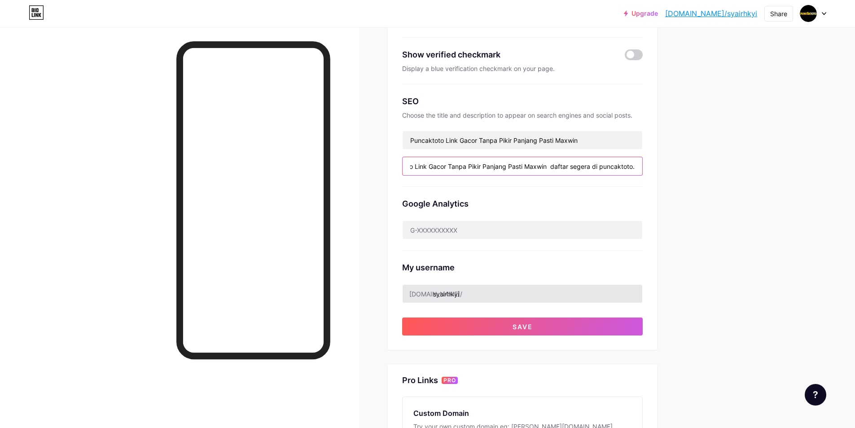
type input "Puncaktoto Puncaktoto Link Gacor Tanpa Pikir Panjang Pasti Maxwin daftar segera…"
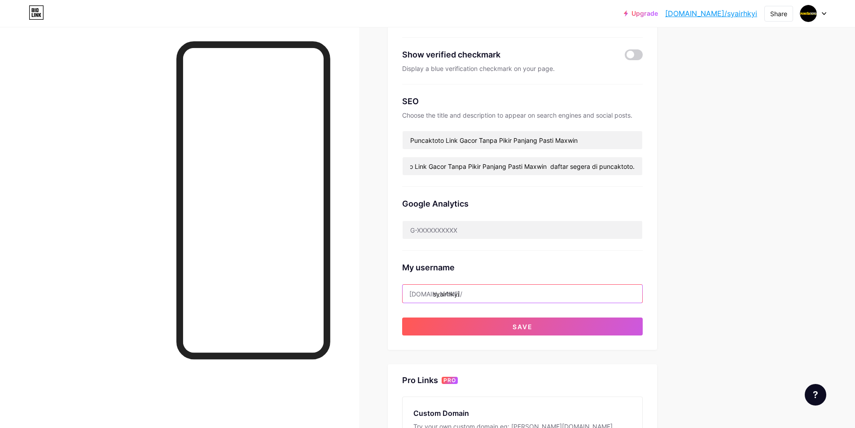
scroll to position [0, 0]
click at [489, 293] on input "syairhkyi" at bounding box center [522, 293] width 240 height 18
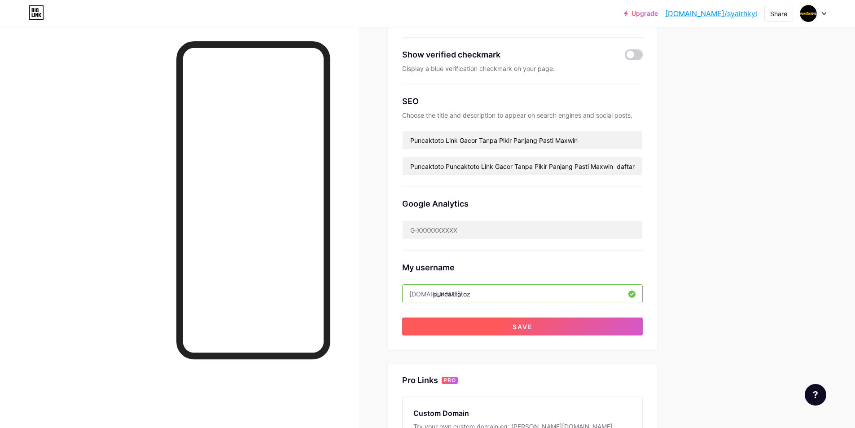
type input "puncaktotoz"
click at [520, 320] on button "Save" at bounding box center [522, 326] width 240 height 18
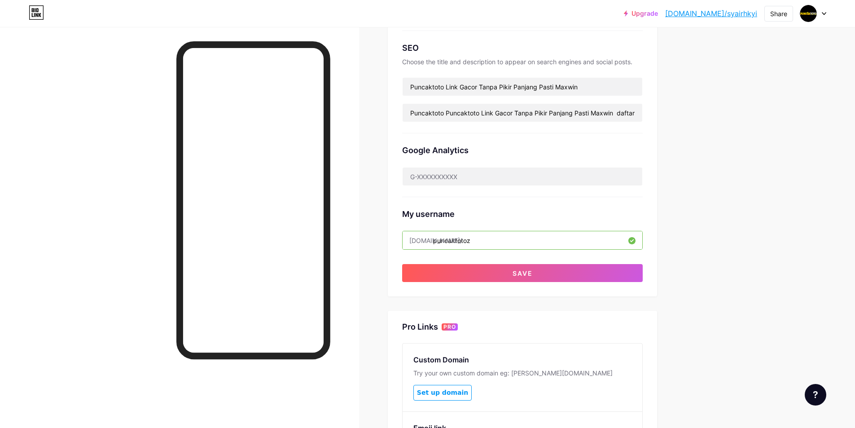
scroll to position [239, 0]
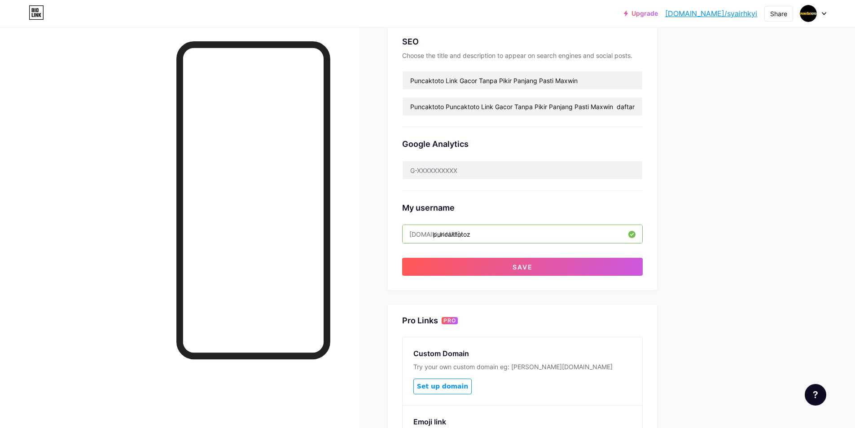
click at [101, 138] on div at bounding box center [179, 241] width 359 height 428
click at [544, 264] on button "Save" at bounding box center [522, 267] width 240 height 18
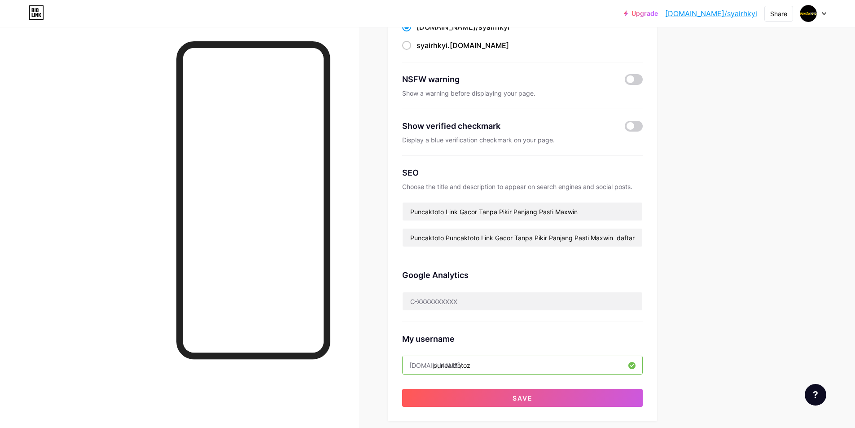
scroll to position [0, 0]
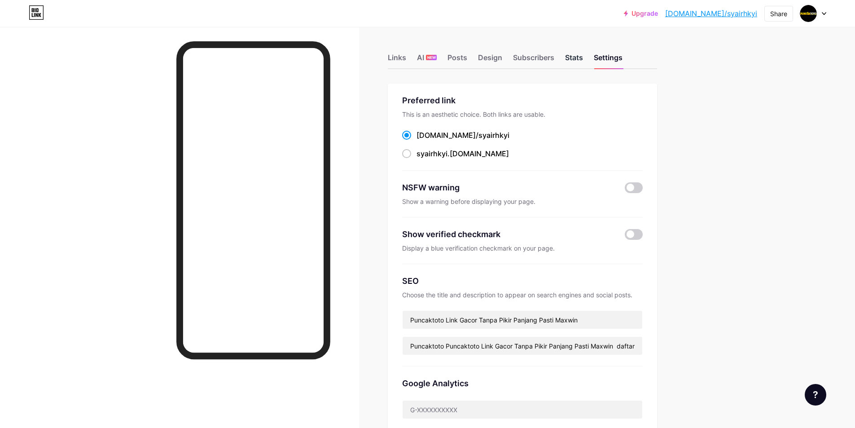
click at [579, 63] on div "Stats" at bounding box center [574, 60] width 18 height 16
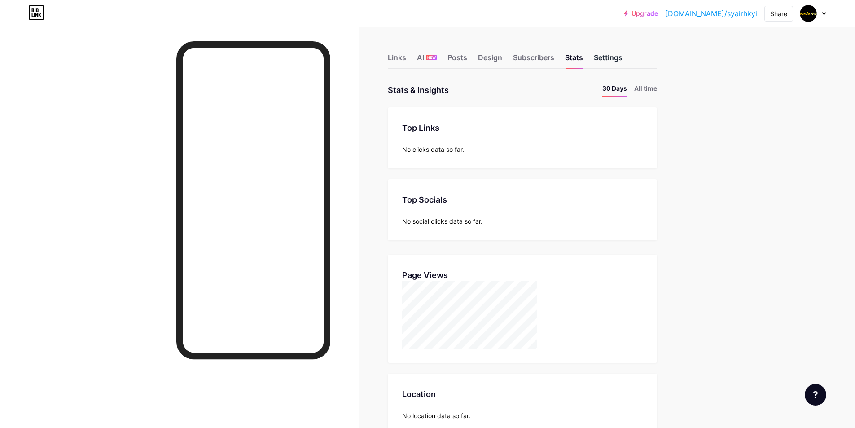
click at [611, 52] on div "Settings" at bounding box center [608, 60] width 29 height 16
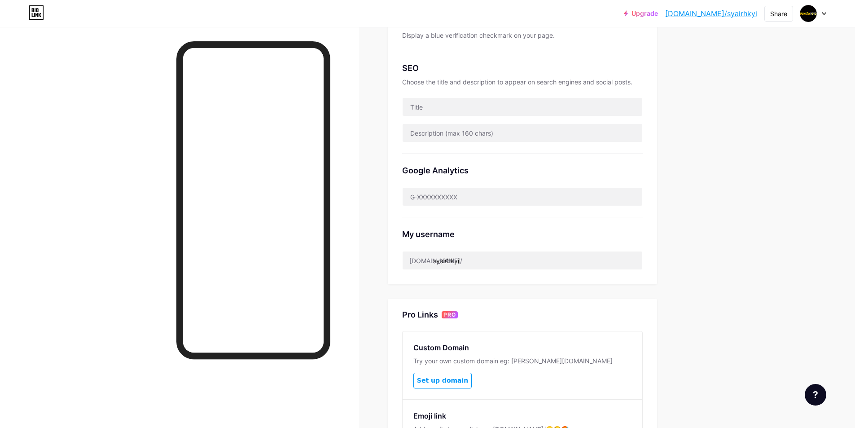
scroll to position [239, 0]
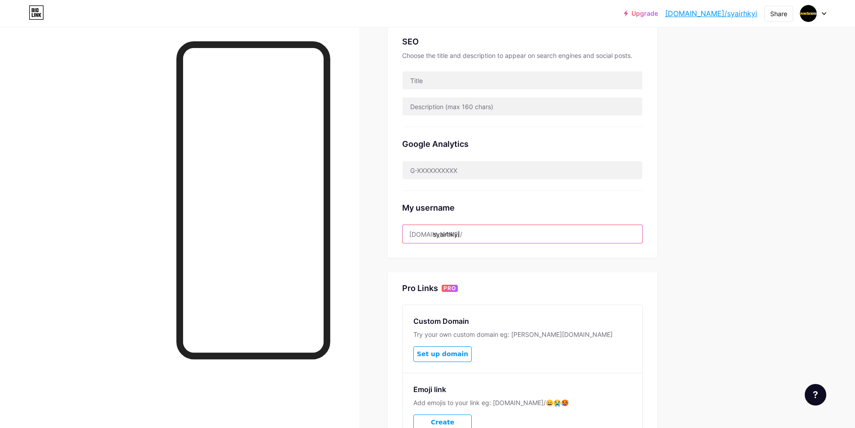
click at [471, 233] on input "syairhkyi" at bounding box center [522, 234] width 240 height 18
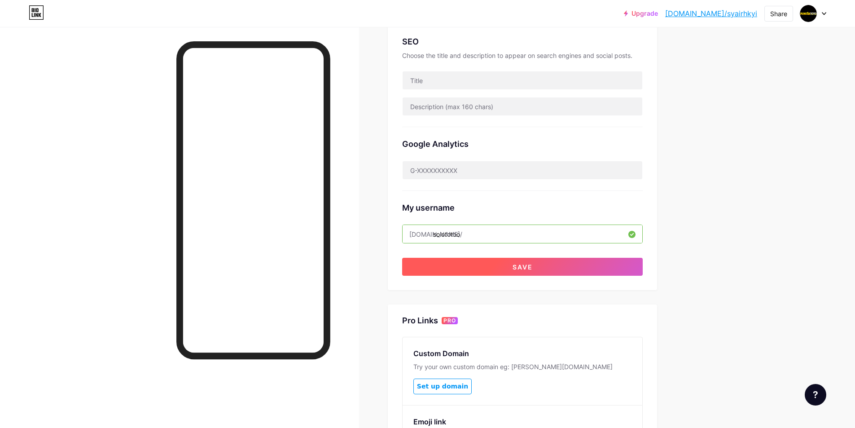
type input "solototoo"
click at [540, 260] on button "Save" at bounding box center [522, 267] width 240 height 18
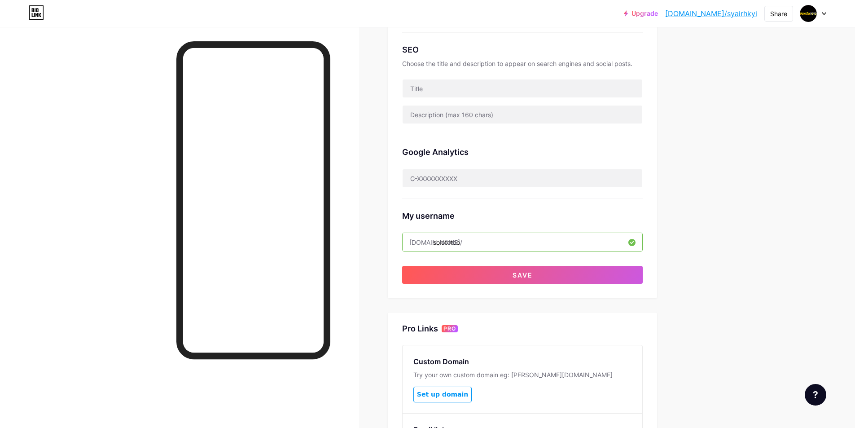
scroll to position [360, 0]
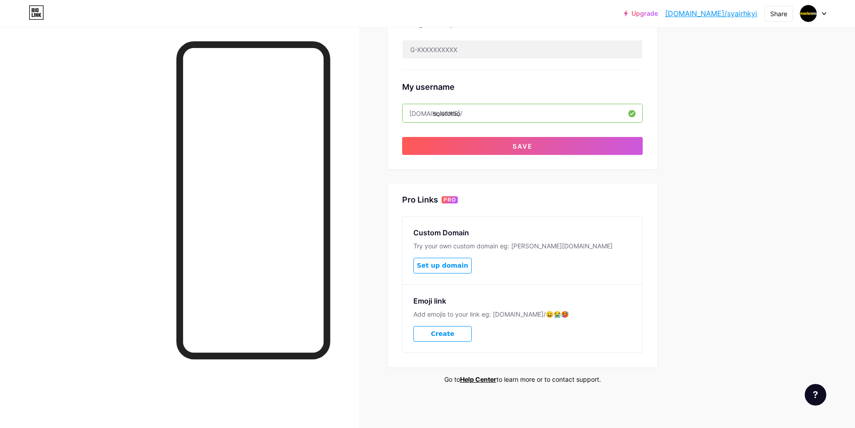
click at [462, 267] on span "Set up domain" at bounding box center [442, 266] width 51 height 8
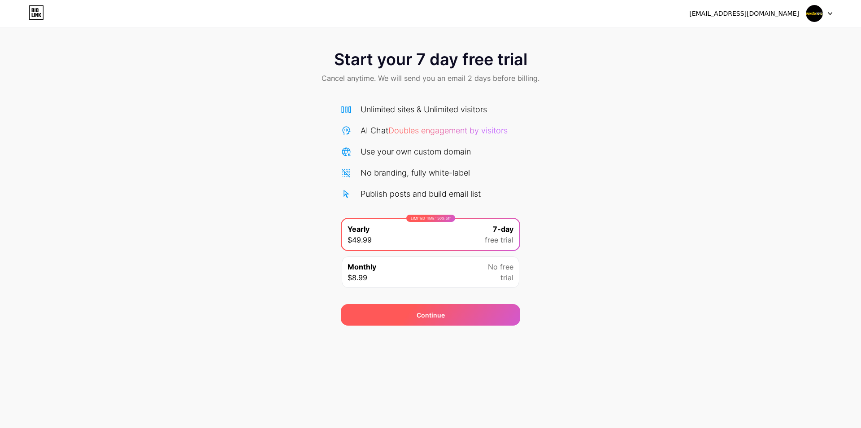
drag, startPoint x: 416, startPoint y: 272, endPoint x: 426, endPoint y: 306, distance: 35.4
click at [417, 272] on div "Monthly $8.99 No free trial" at bounding box center [431, 271] width 178 height 31
drag, startPoint x: 432, startPoint y: 320, endPoint x: 416, endPoint y: 322, distance: 15.8
click at [434, 320] on div "Continue" at bounding box center [430, 315] width 179 height 22
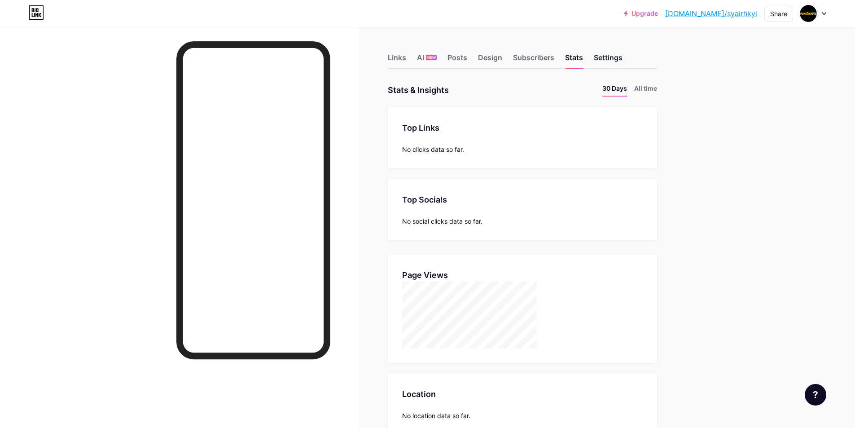
click at [618, 59] on div "Settings" at bounding box center [608, 60] width 29 height 16
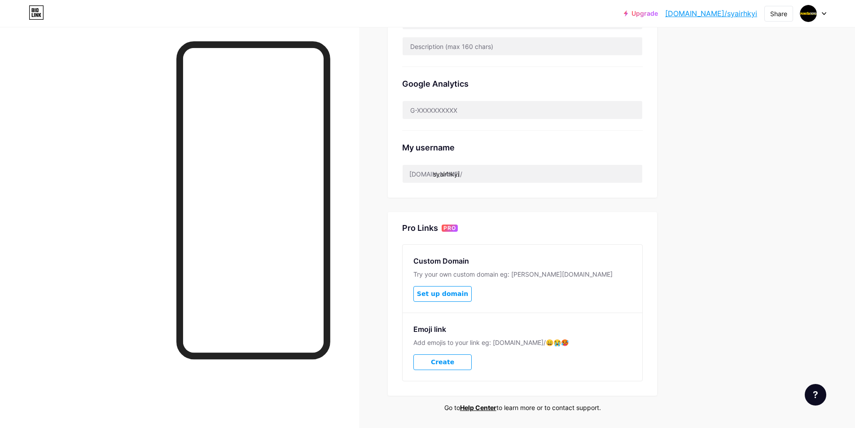
scroll to position [120, 0]
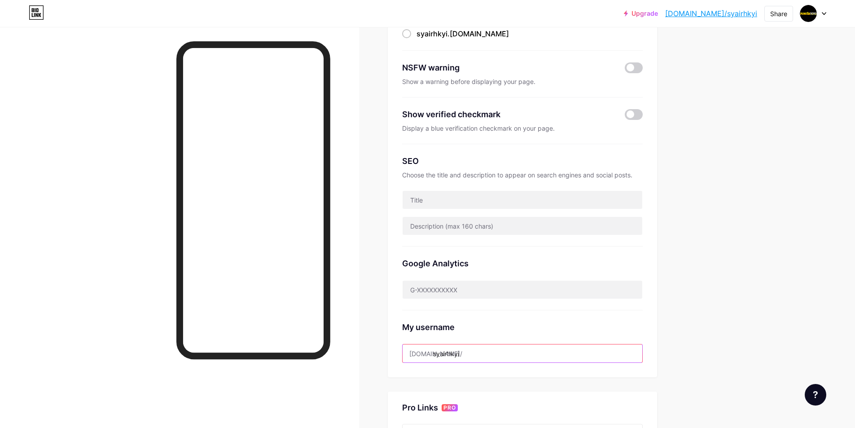
click at [472, 347] on input "syairhkyi" at bounding box center [522, 353] width 240 height 18
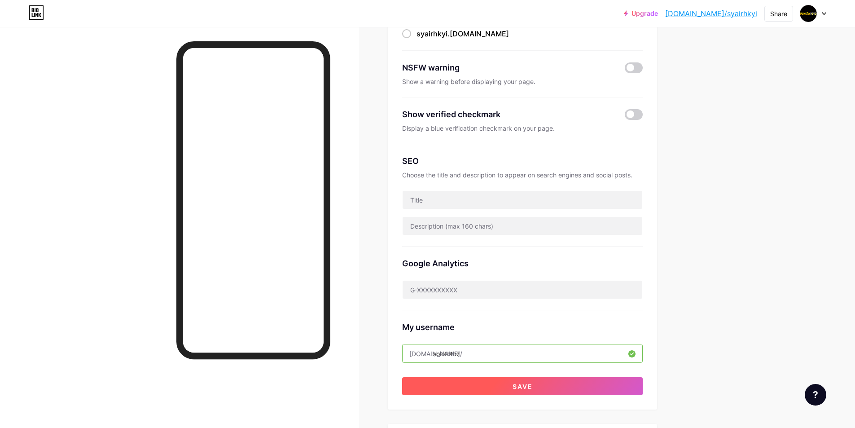
type input "solototoz"
click at [449, 383] on button "Save" at bounding box center [522, 386] width 240 height 18
click at [590, 389] on button "Save" at bounding box center [522, 386] width 240 height 18
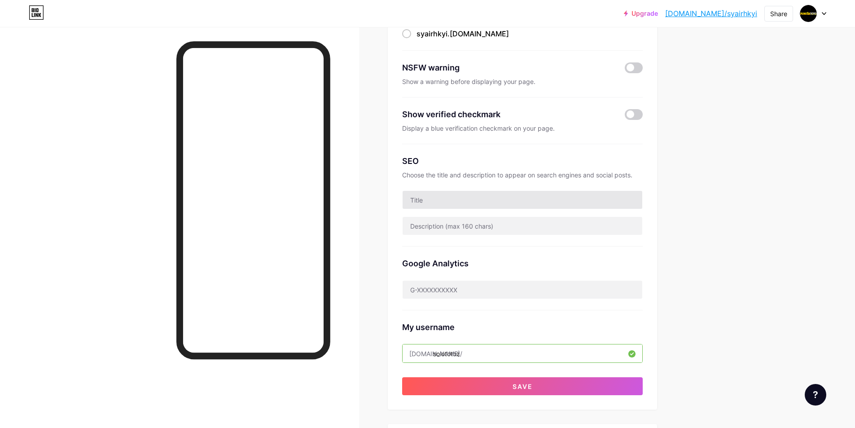
scroll to position [0, 0]
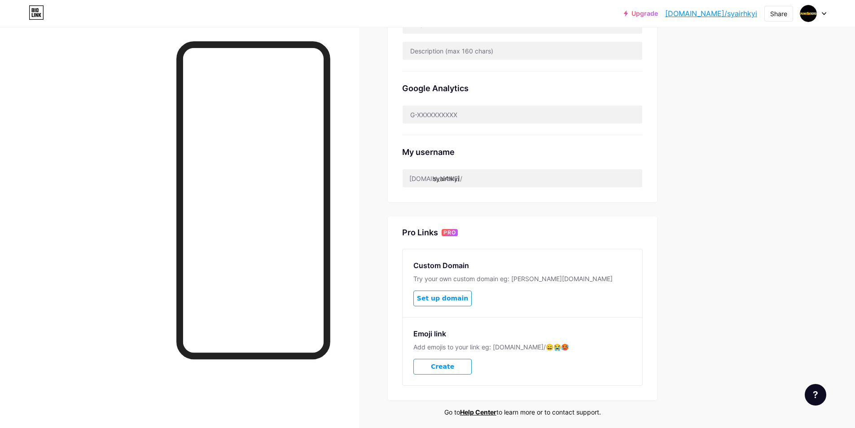
scroll to position [299, 0]
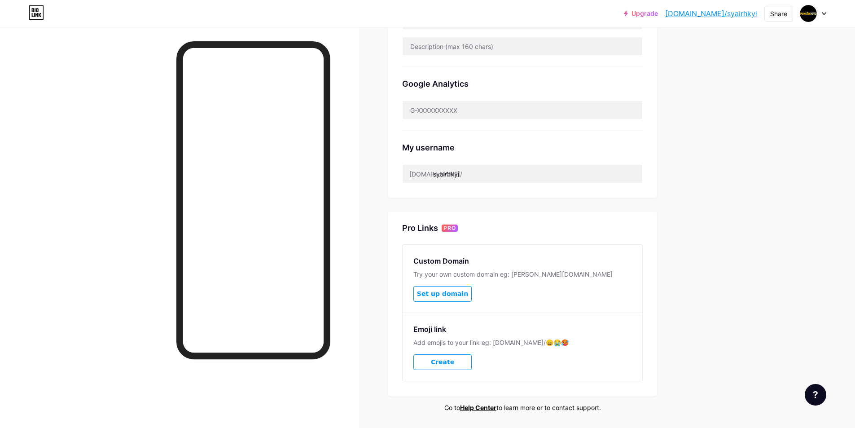
click at [464, 294] on span "Set up domain" at bounding box center [442, 294] width 51 height 8
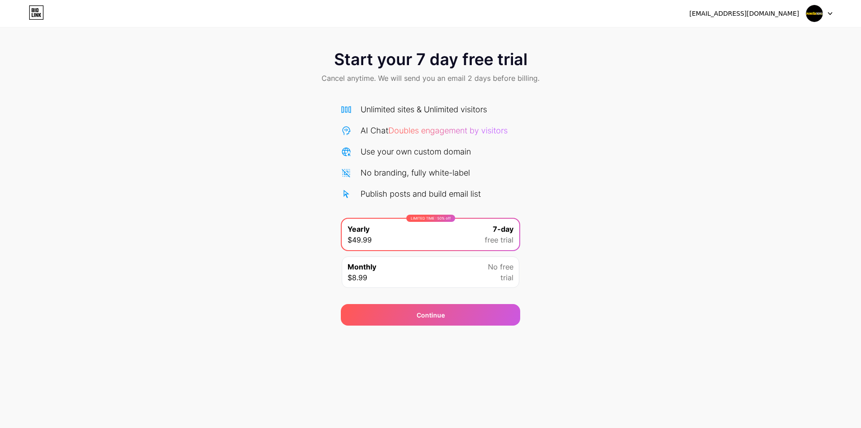
click at [441, 266] on div "Monthly $8.99 No free trial" at bounding box center [431, 271] width 178 height 31
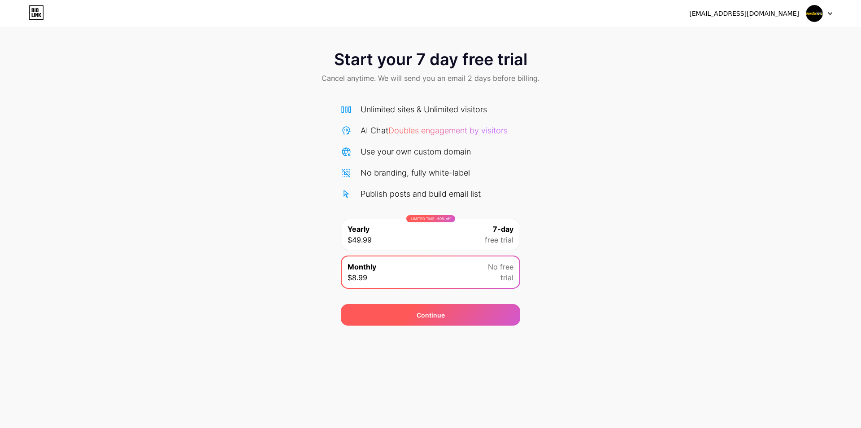
click at [493, 320] on div "Continue" at bounding box center [430, 315] width 179 height 22
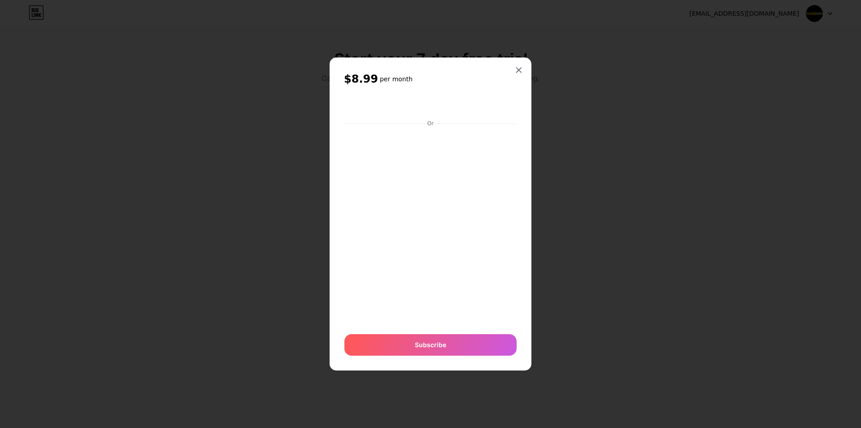
drag, startPoint x: 793, startPoint y: 203, endPoint x: 767, endPoint y: 215, distance: 29.1
click at [791, 206] on div at bounding box center [430, 214] width 861 height 428
